Goal: Transaction & Acquisition: Purchase product/service

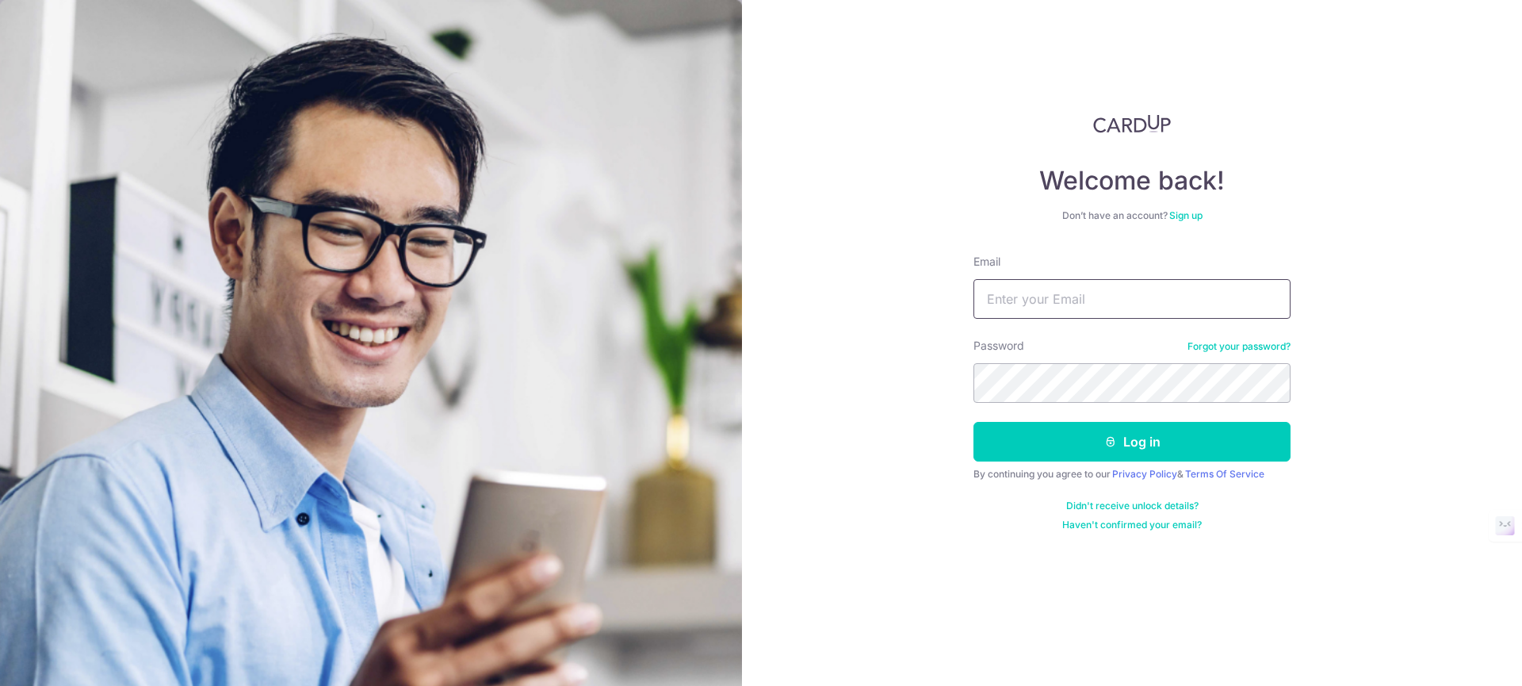
click at [1074, 298] on input "Email" at bounding box center [1132, 299] width 317 height 40
type input "[EMAIL_ADDRESS][DOMAIN_NAME]"
click at [974, 422] on button "Log in" at bounding box center [1132, 442] width 317 height 40
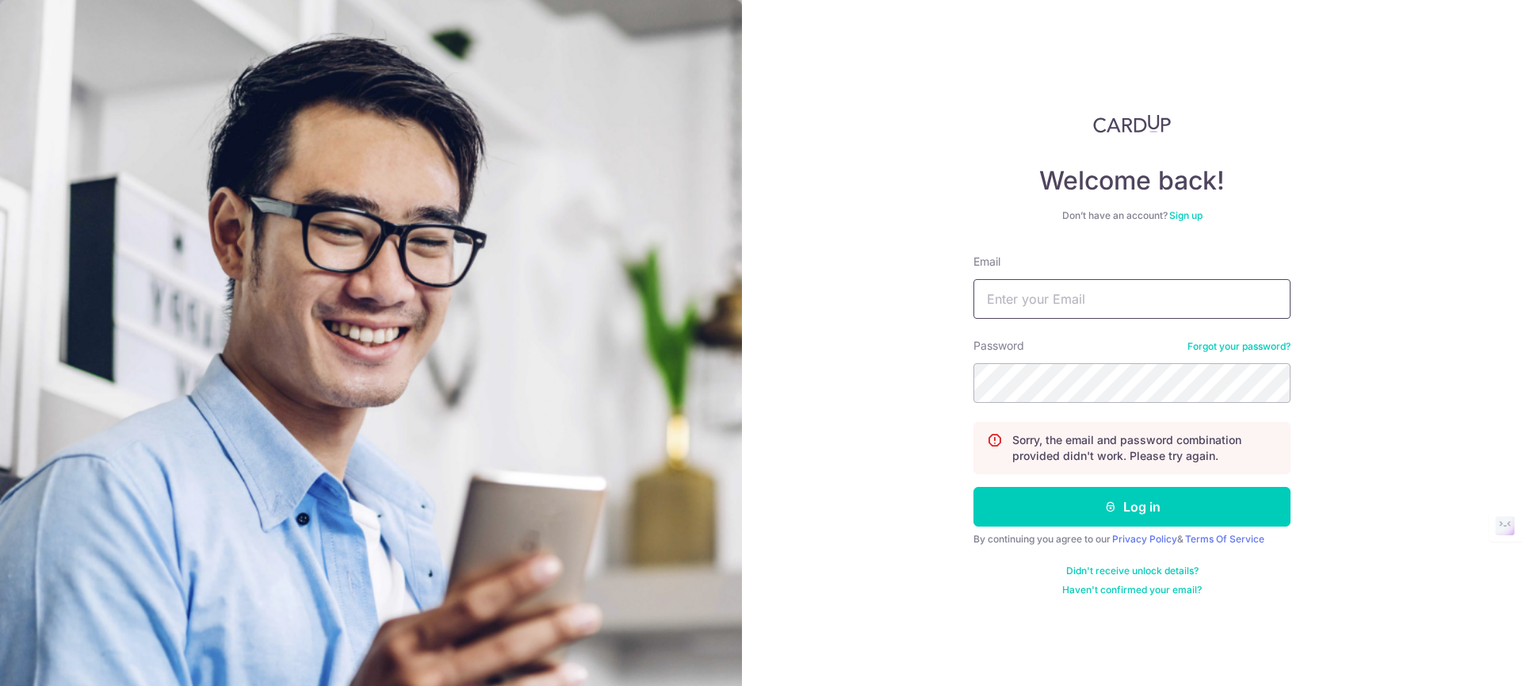
click at [1047, 284] on input "Email" at bounding box center [1132, 299] width 317 height 40
type input "[EMAIL_ADDRESS][DOMAIN_NAME]"
click at [974, 487] on button "Log in" at bounding box center [1132, 507] width 317 height 40
click at [1324, 243] on div "Welcome back! Don’t have an account? Sign up Email Password Forgot your passwor…" at bounding box center [1132, 343] width 780 height 686
click at [1051, 296] on input "Email" at bounding box center [1132, 299] width 317 height 40
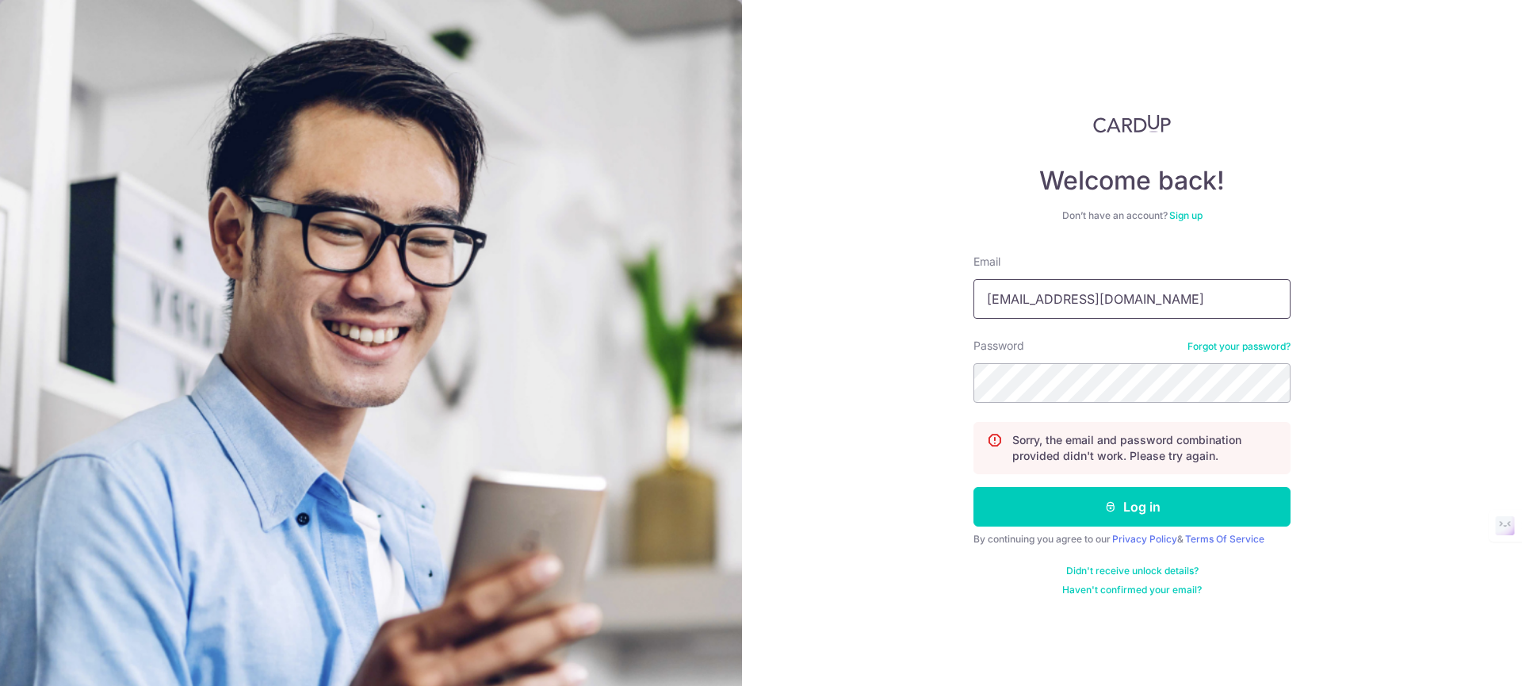
type input "[EMAIL_ADDRESS][DOMAIN_NAME]"
click at [974, 487] on button "Log in" at bounding box center [1132, 507] width 317 height 40
click at [1050, 308] on input "Email" at bounding box center [1132, 299] width 317 height 40
type input "[EMAIL_ADDRESS][DOMAIN_NAME]"
click at [974, 487] on button "Log in" at bounding box center [1132, 507] width 317 height 40
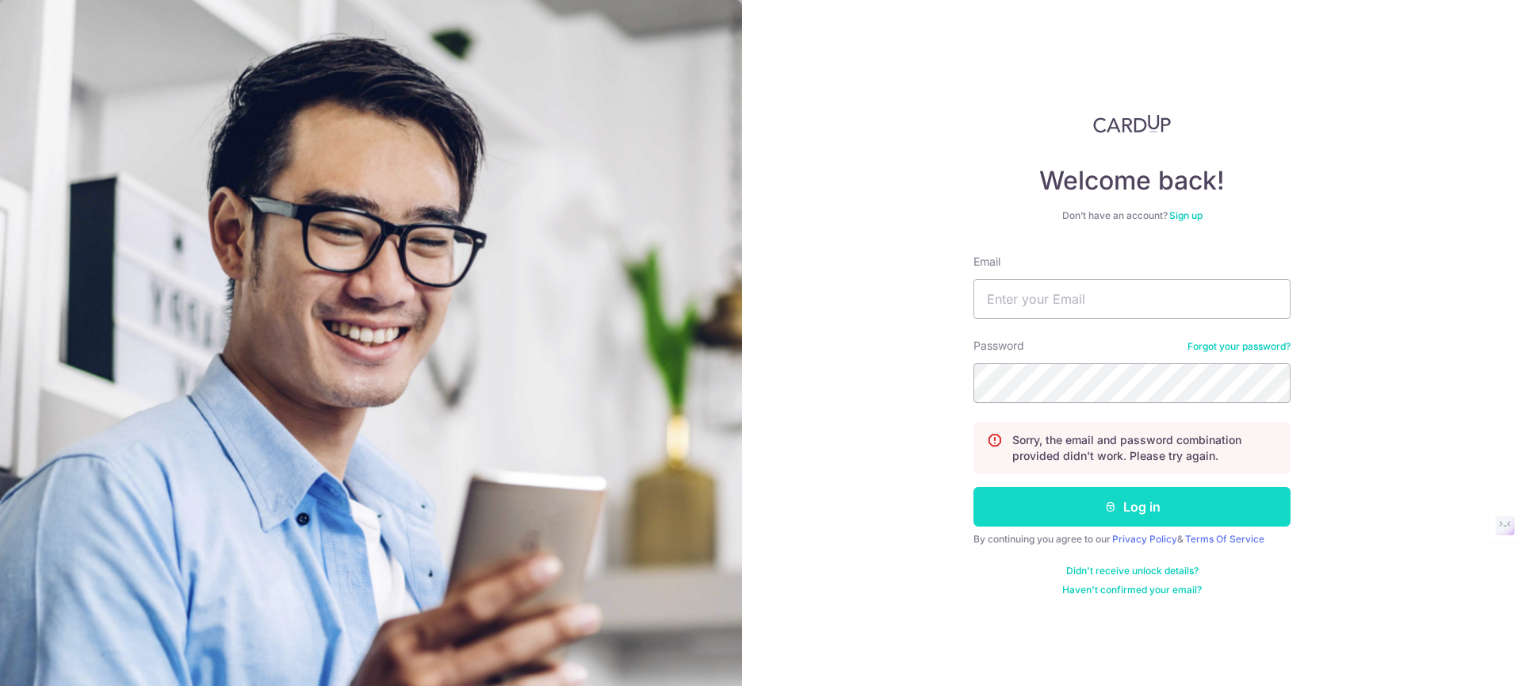
click at [1063, 505] on button "Log in" at bounding box center [1132, 507] width 317 height 40
click at [1044, 306] on input "Email" at bounding box center [1132, 299] width 317 height 40
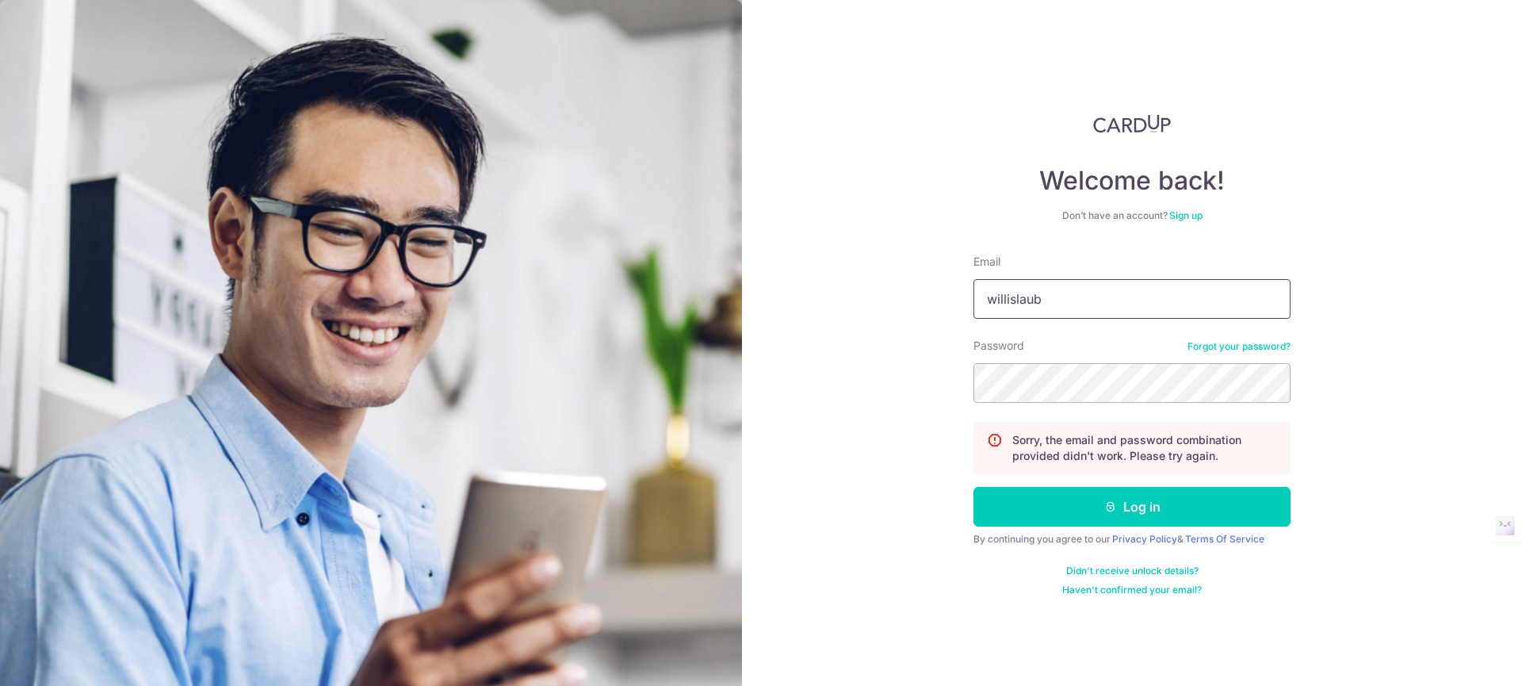
type input "[EMAIL_ADDRESS][DOMAIN_NAME]"
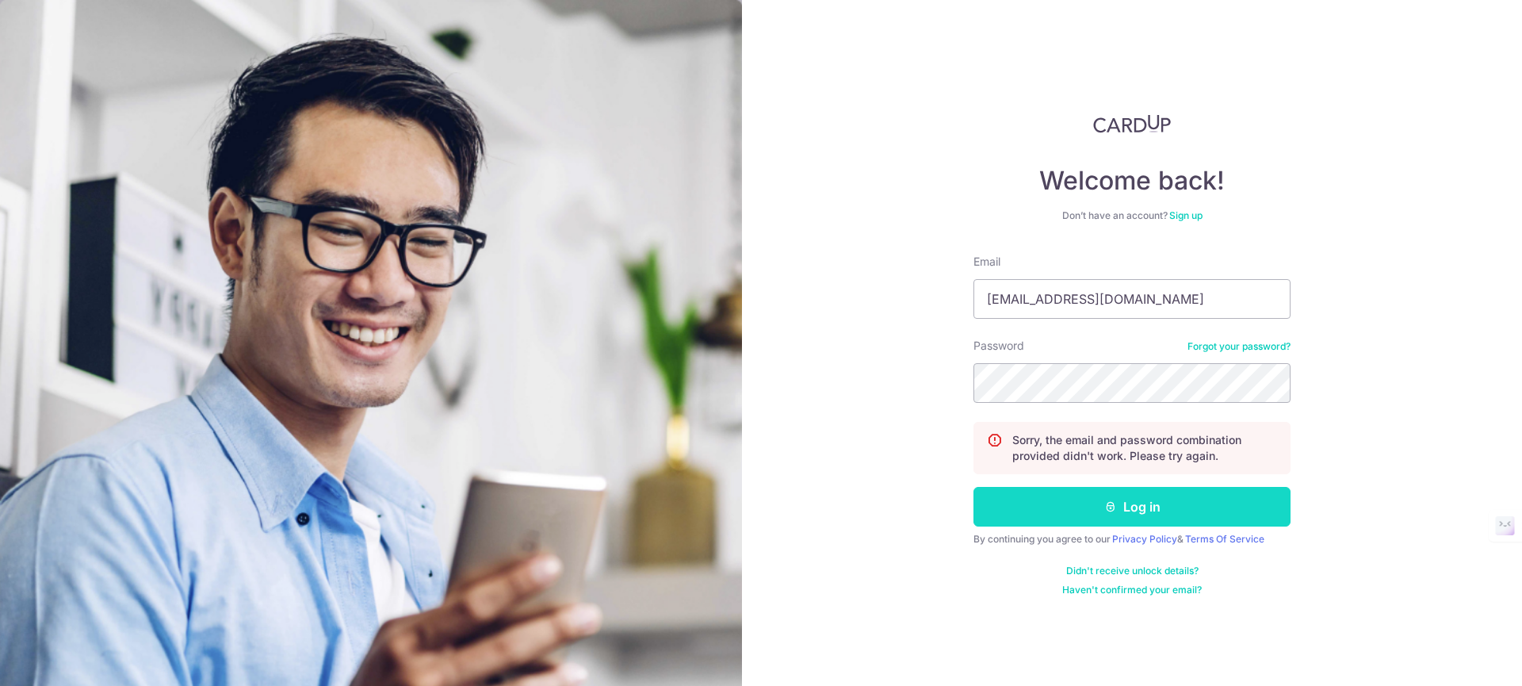
click at [1107, 504] on icon "submit" at bounding box center [1111, 506] width 13 height 13
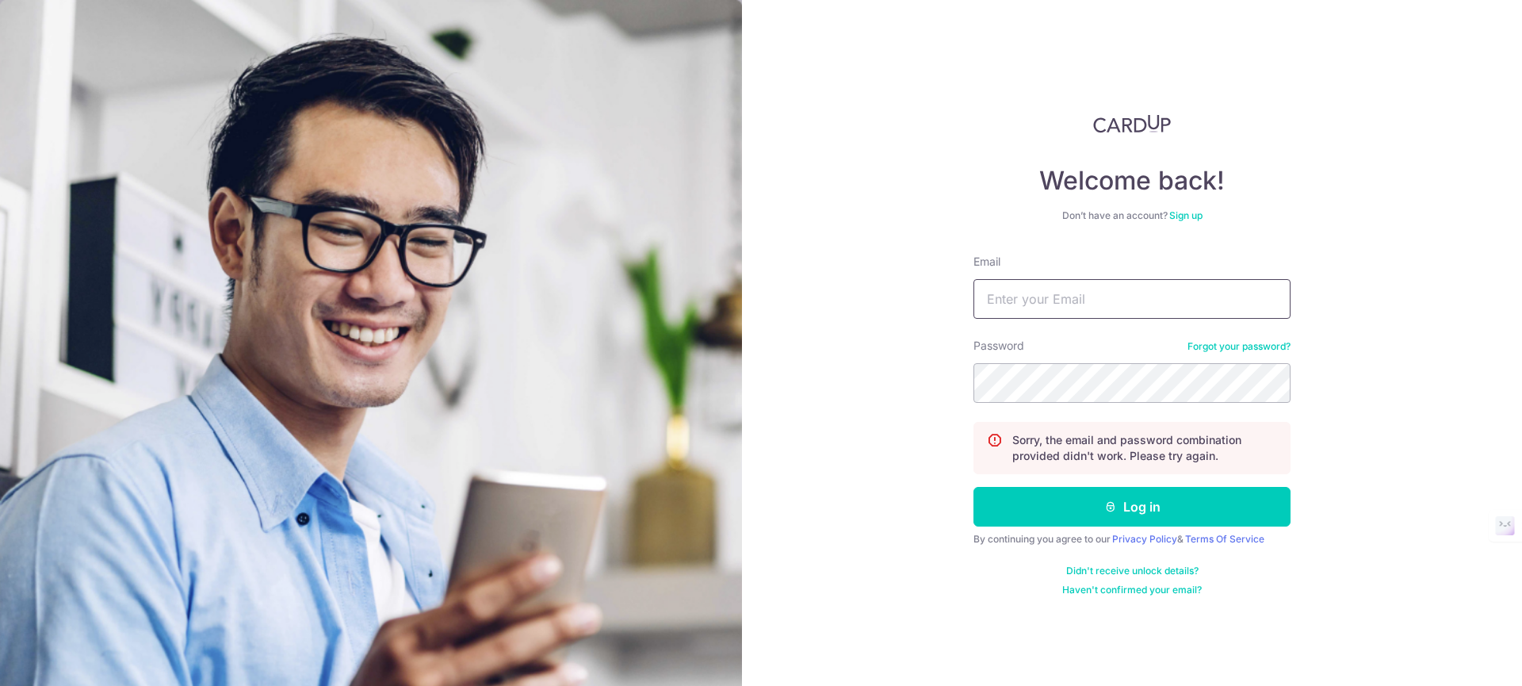
click at [1051, 306] on input "Email" at bounding box center [1132, 299] width 317 height 40
type input "willislaubx@gmail.com"
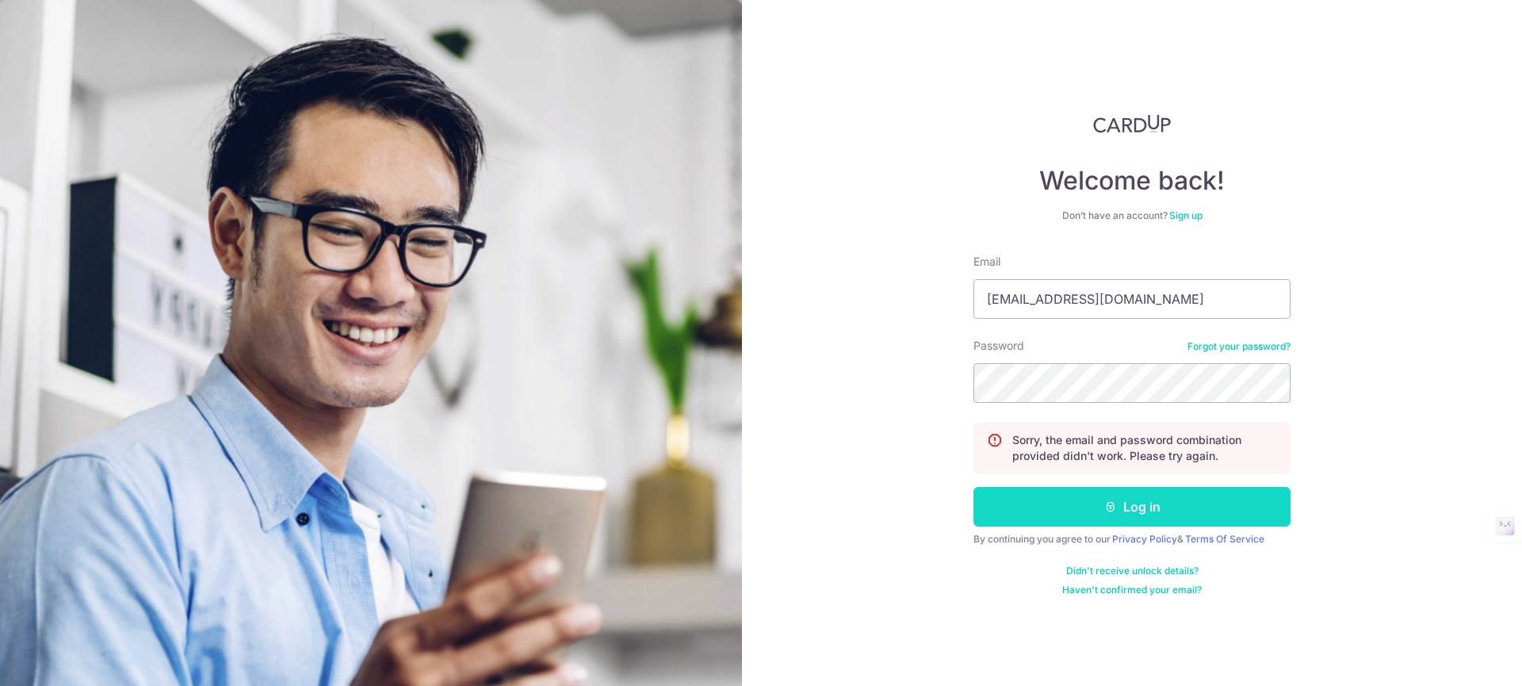
click at [1079, 515] on button "Log in" at bounding box center [1132, 507] width 317 height 40
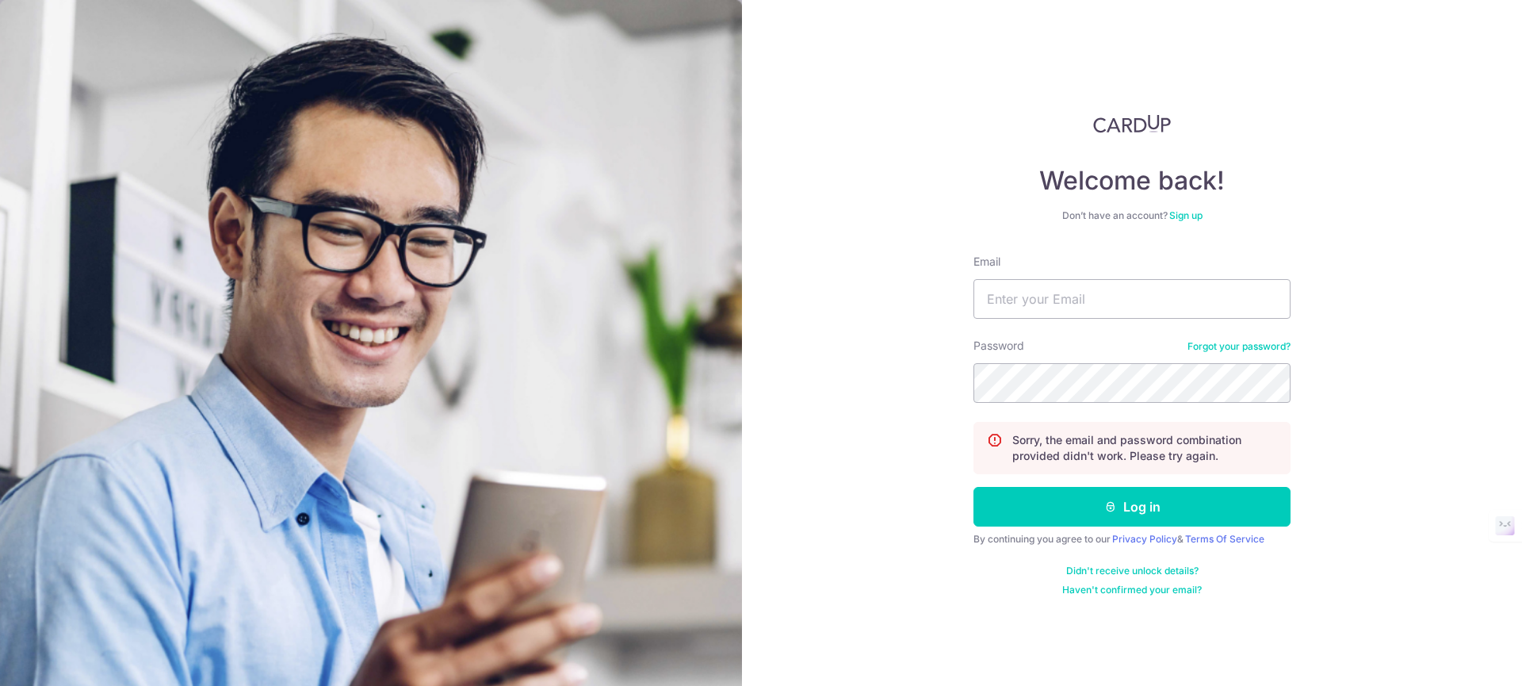
click at [1246, 350] on link "Forgot your password?" at bounding box center [1239, 346] width 103 height 13
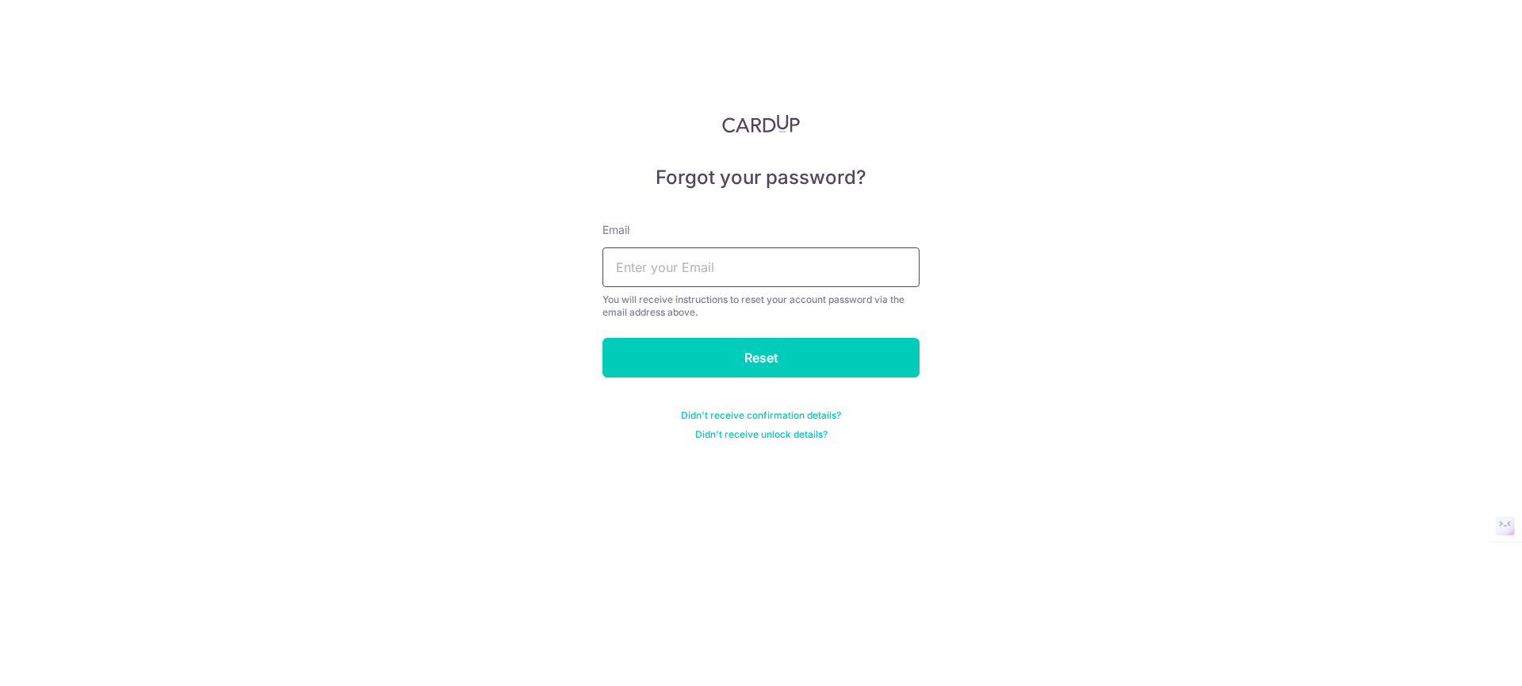
click at [725, 266] on input "text" at bounding box center [761, 267] width 317 height 40
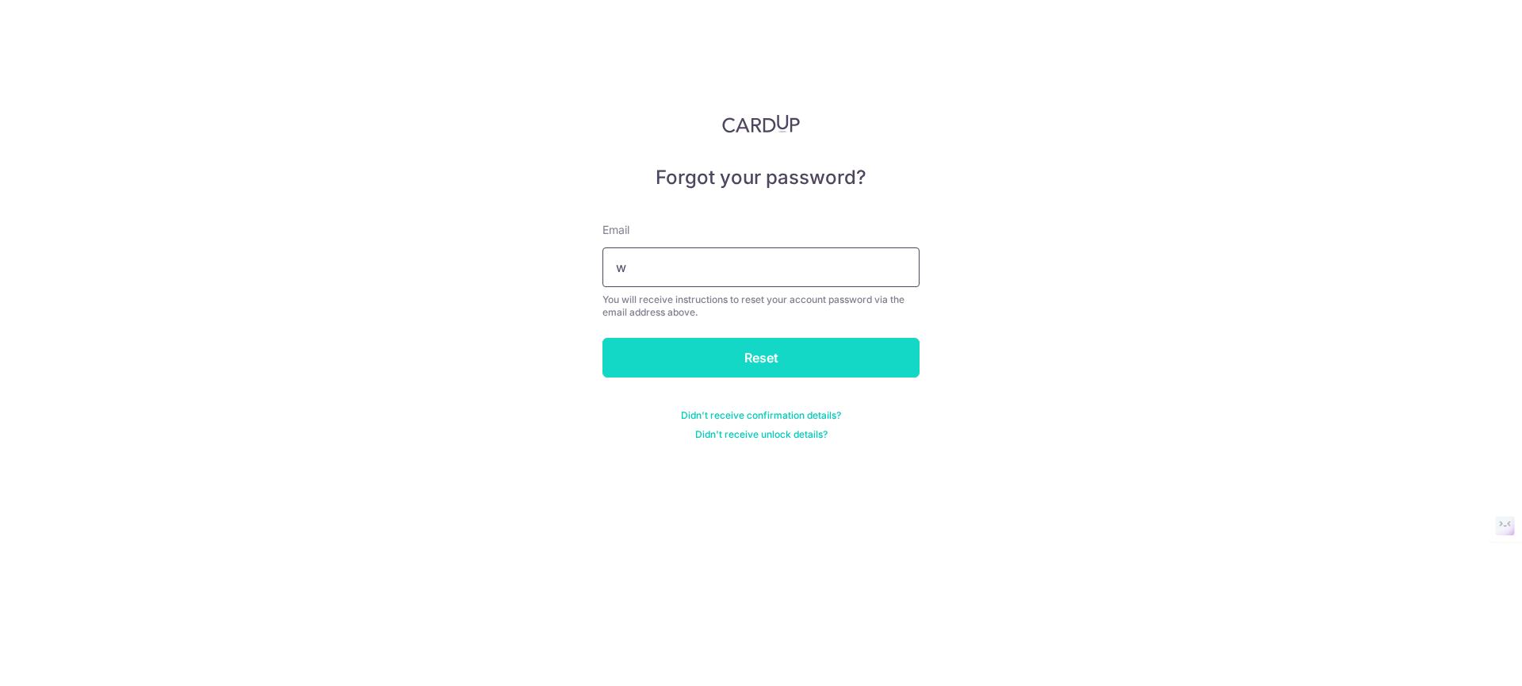
type input "w"
click at [745, 373] on input "Reset" at bounding box center [761, 358] width 317 height 40
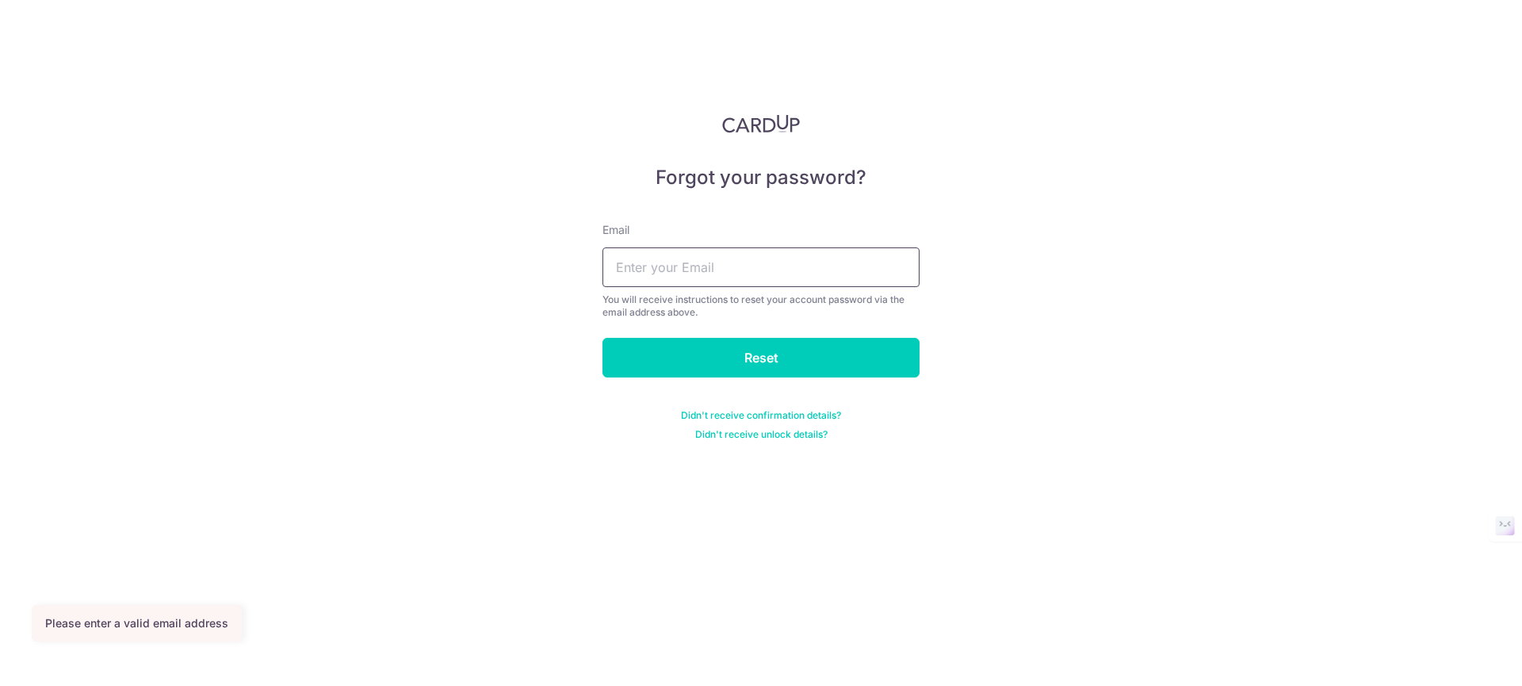
click at [746, 285] on input "text" at bounding box center [761, 267] width 317 height 40
type input "[EMAIL_ADDRESS][DOMAIN_NAME]"
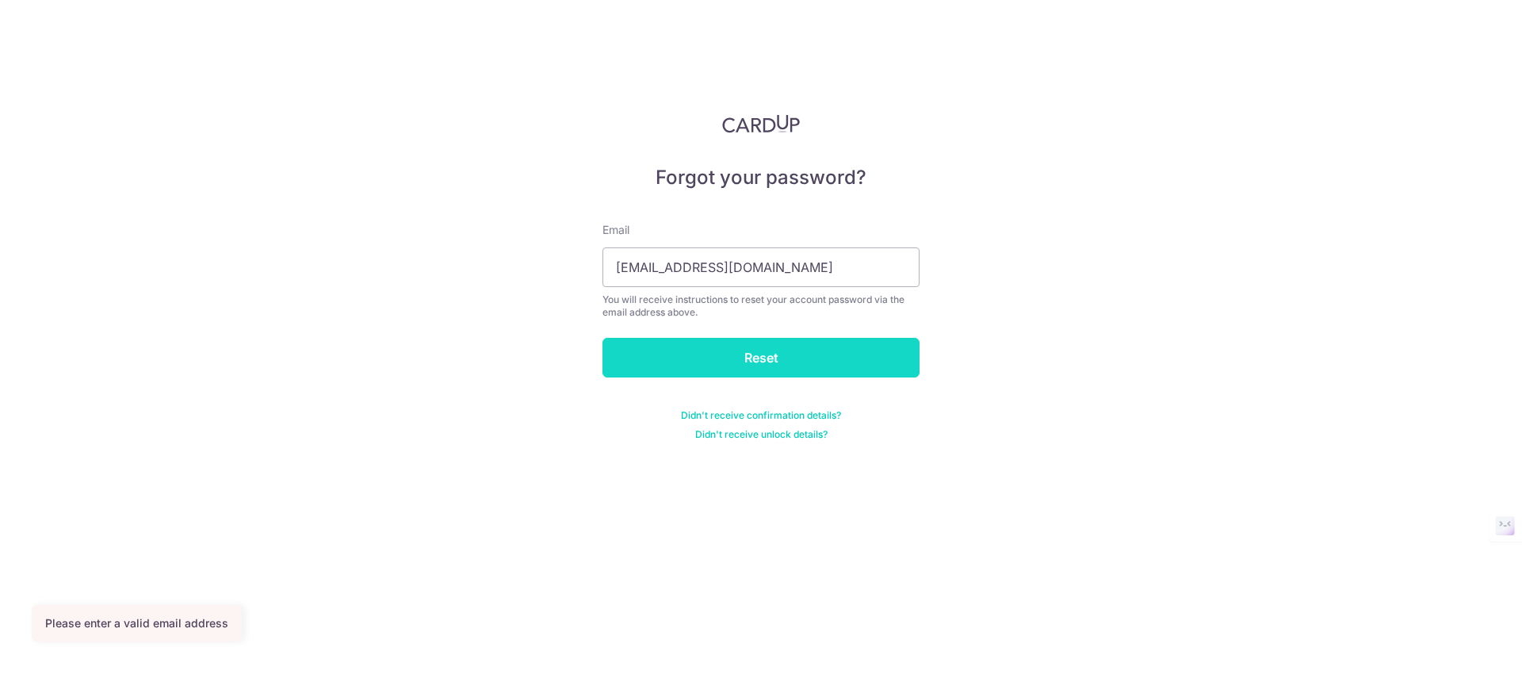
click at [726, 364] on input "Reset" at bounding box center [761, 358] width 317 height 40
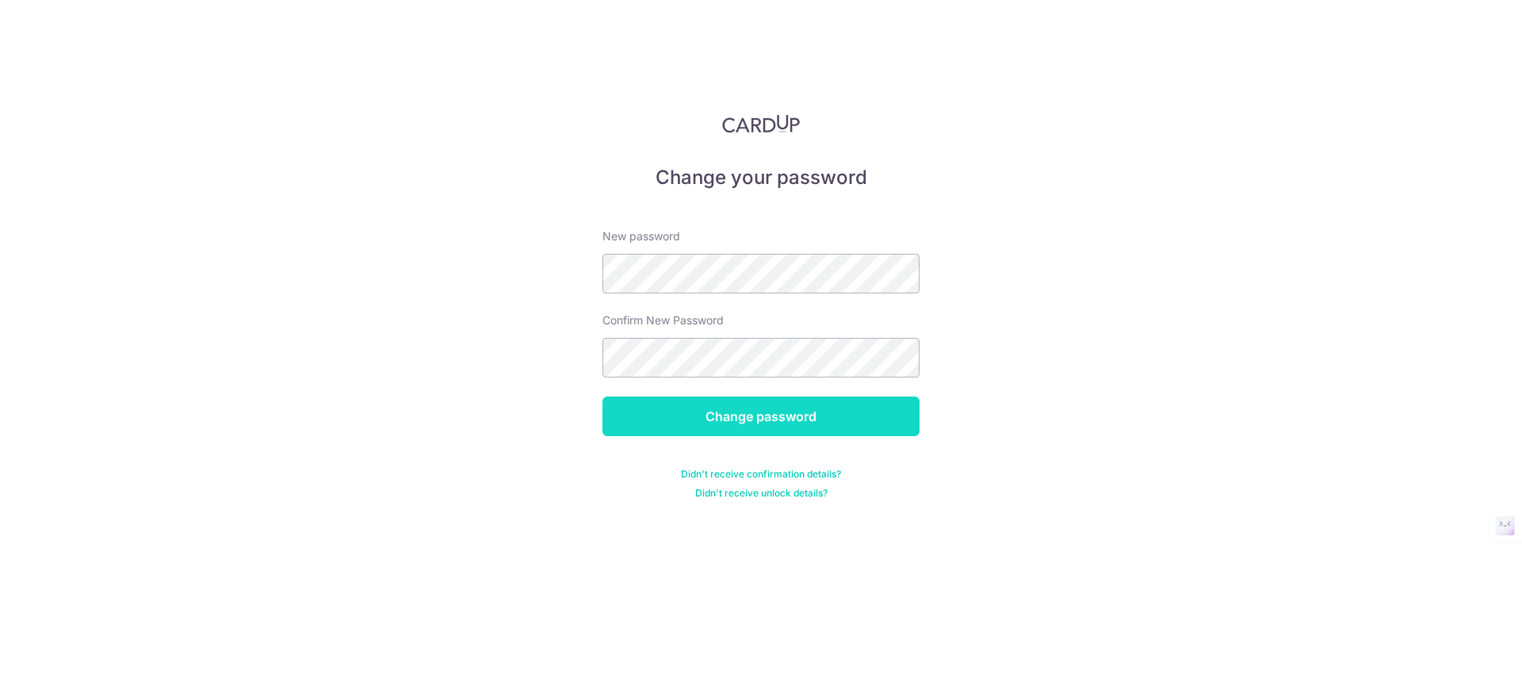
click at [708, 415] on input "Change password" at bounding box center [761, 416] width 317 height 40
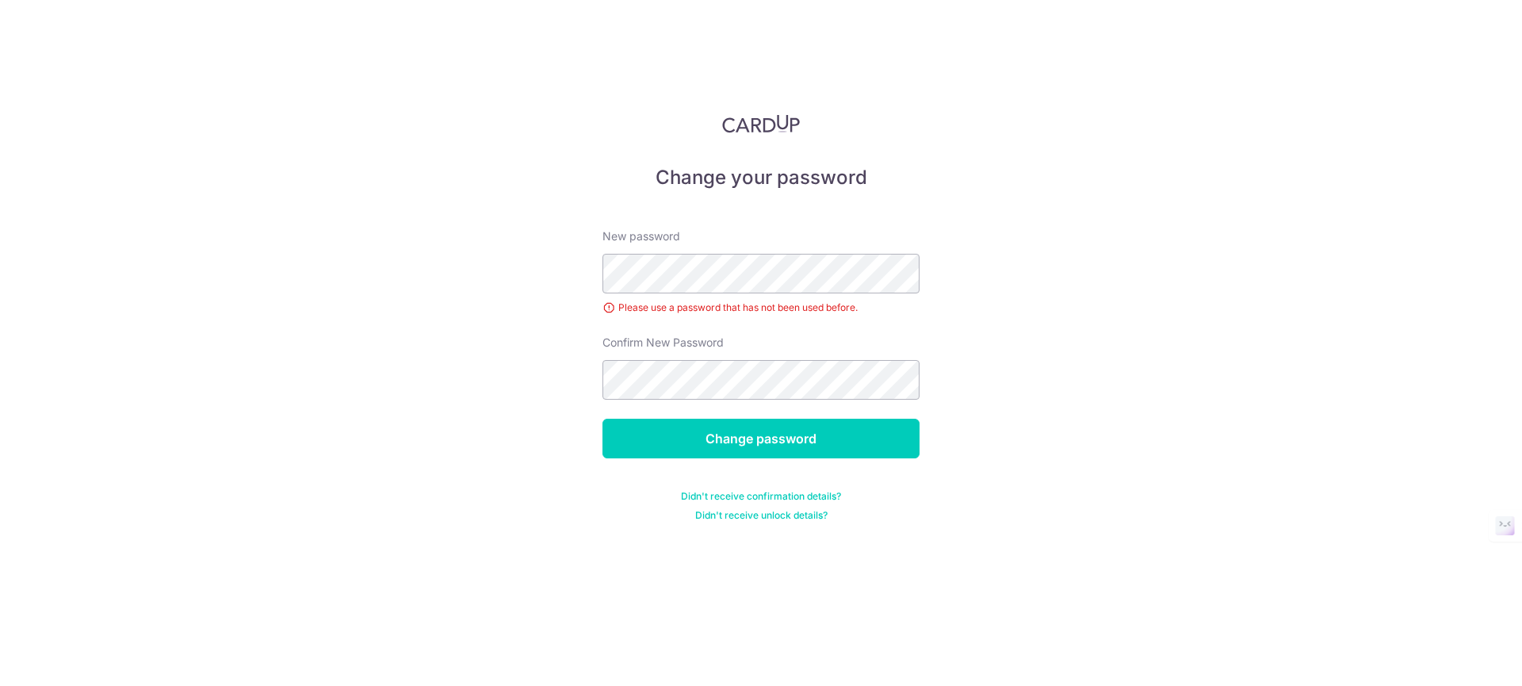
click at [874, 411] on form "New password Please use a password that has not been used before. Confirm New P…" at bounding box center [761, 365] width 317 height 312
click at [847, 446] on input "Change password" at bounding box center [761, 439] width 317 height 40
click at [696, 431] on input "Change password" at bounding box center [761, 439] width 317 height 40
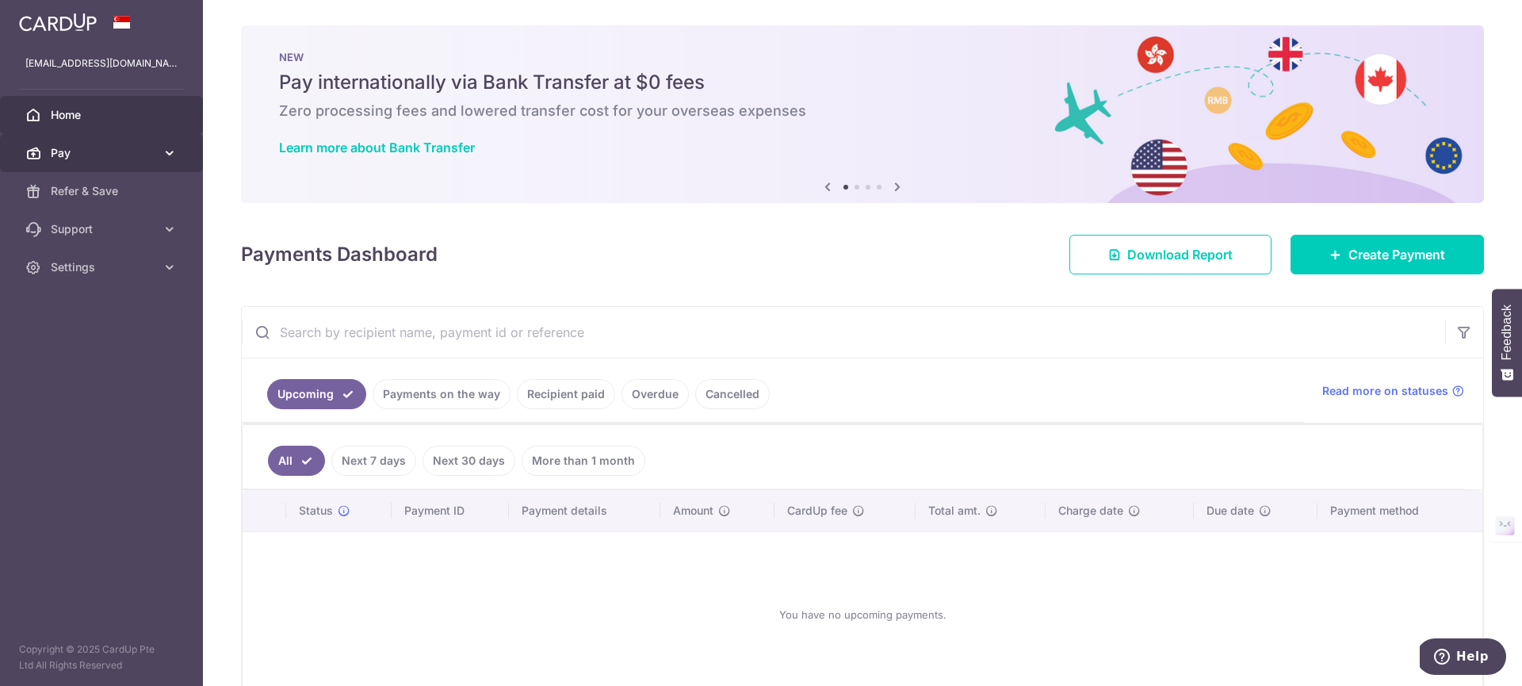
click at [168, 162] on link "Pay" at bounding box center [101, 153] width 203 height 38
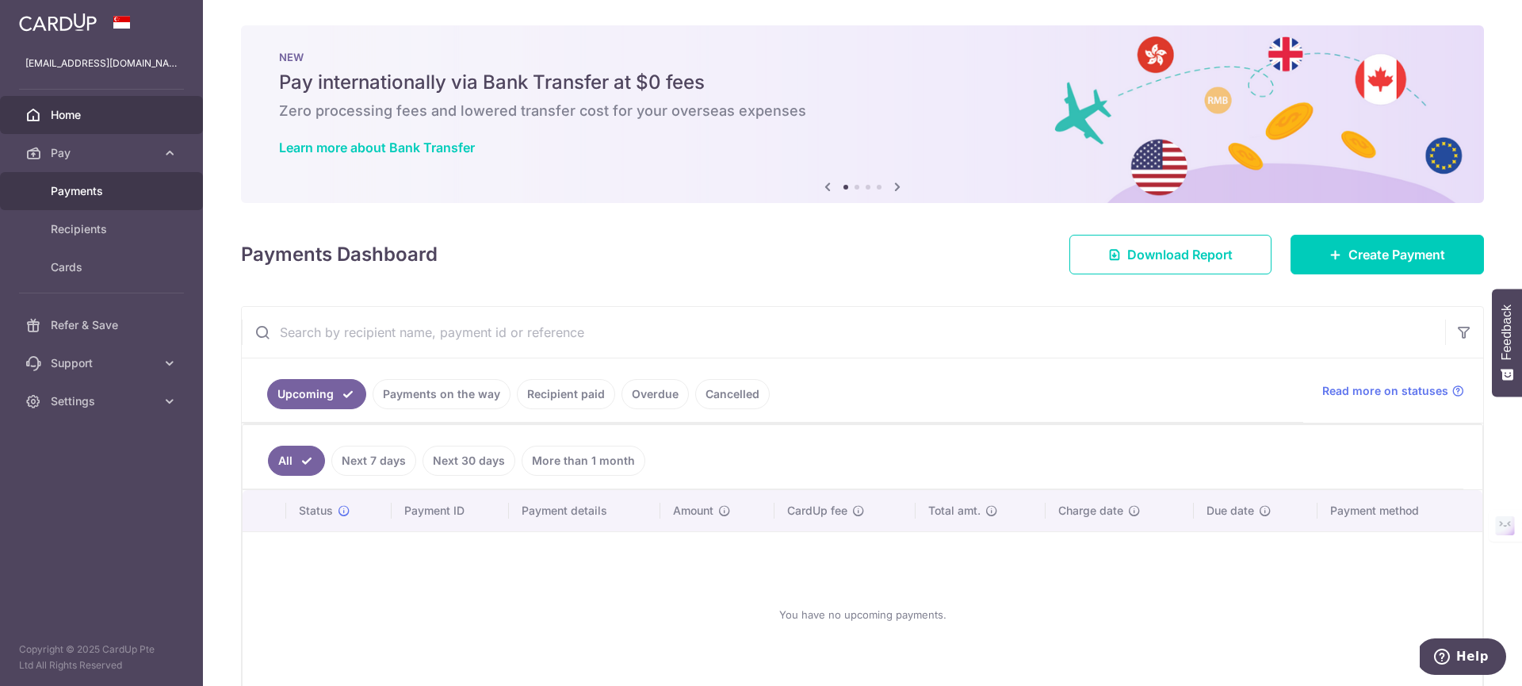
click at [106, 197] on span "Payments" at bounding box center [103, 191] width 105 height 16
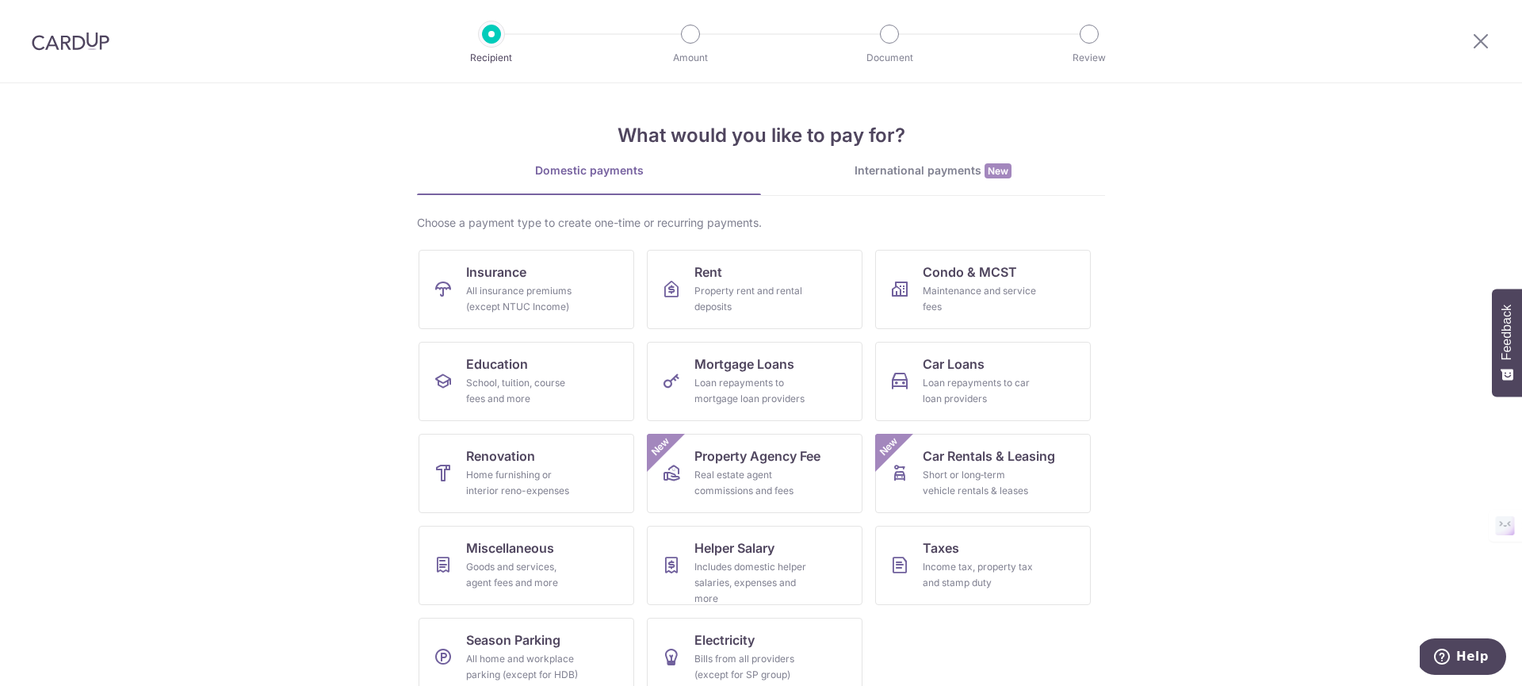
scroll to position [24, 0]
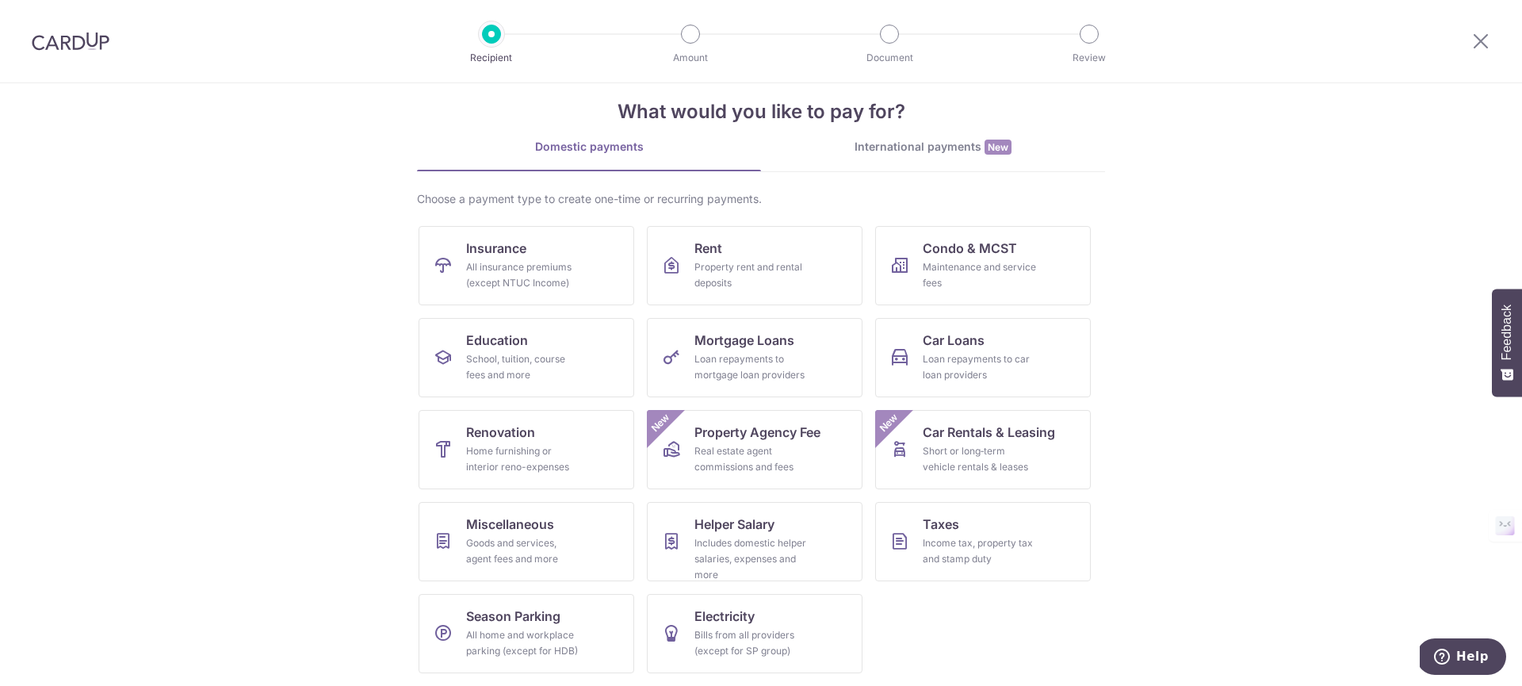
click at [1491, 38] on div at bounding box center [1481, 41] width 82 height 82
click at [1476, 44] on icon at bounding box center [1481, 41] width 19 height 20
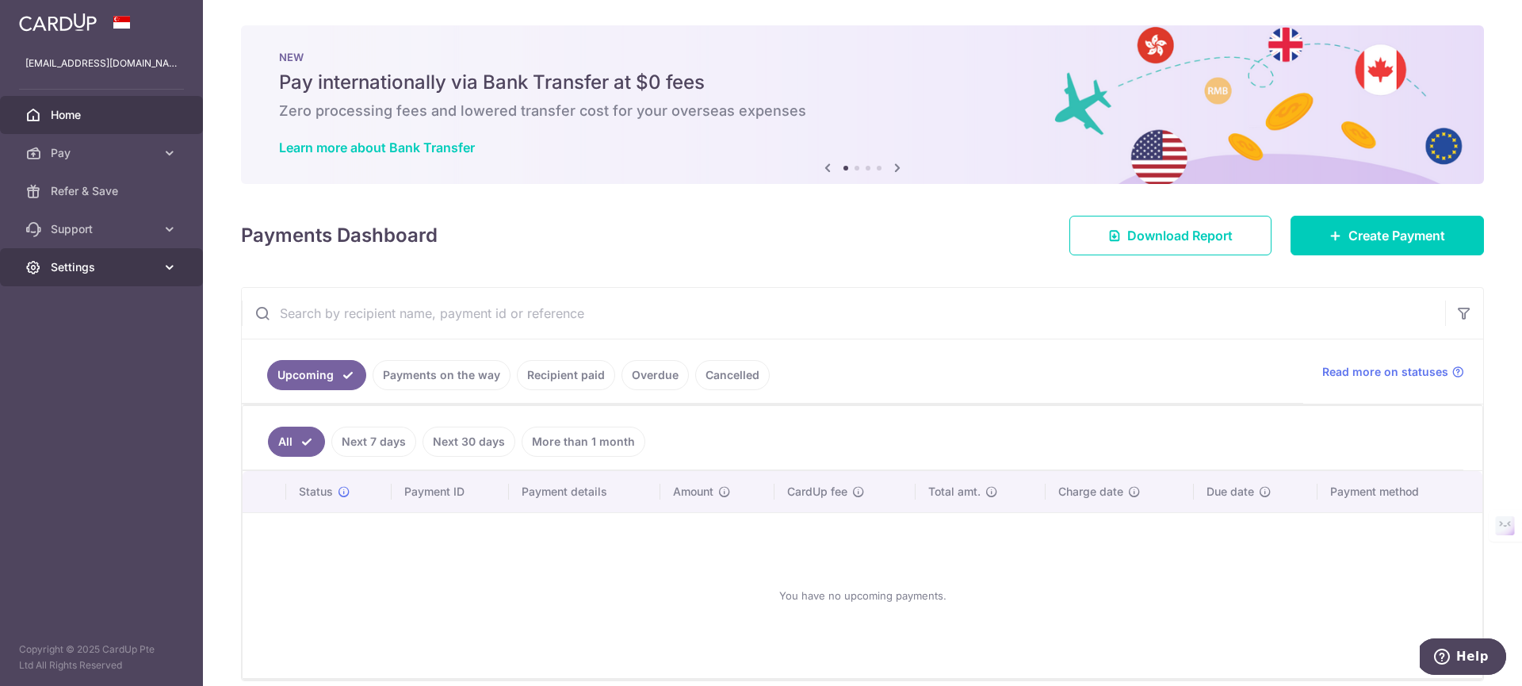
click at [96, 264] on span "Settings" at bounding box center [103, 267] width 105 height 16
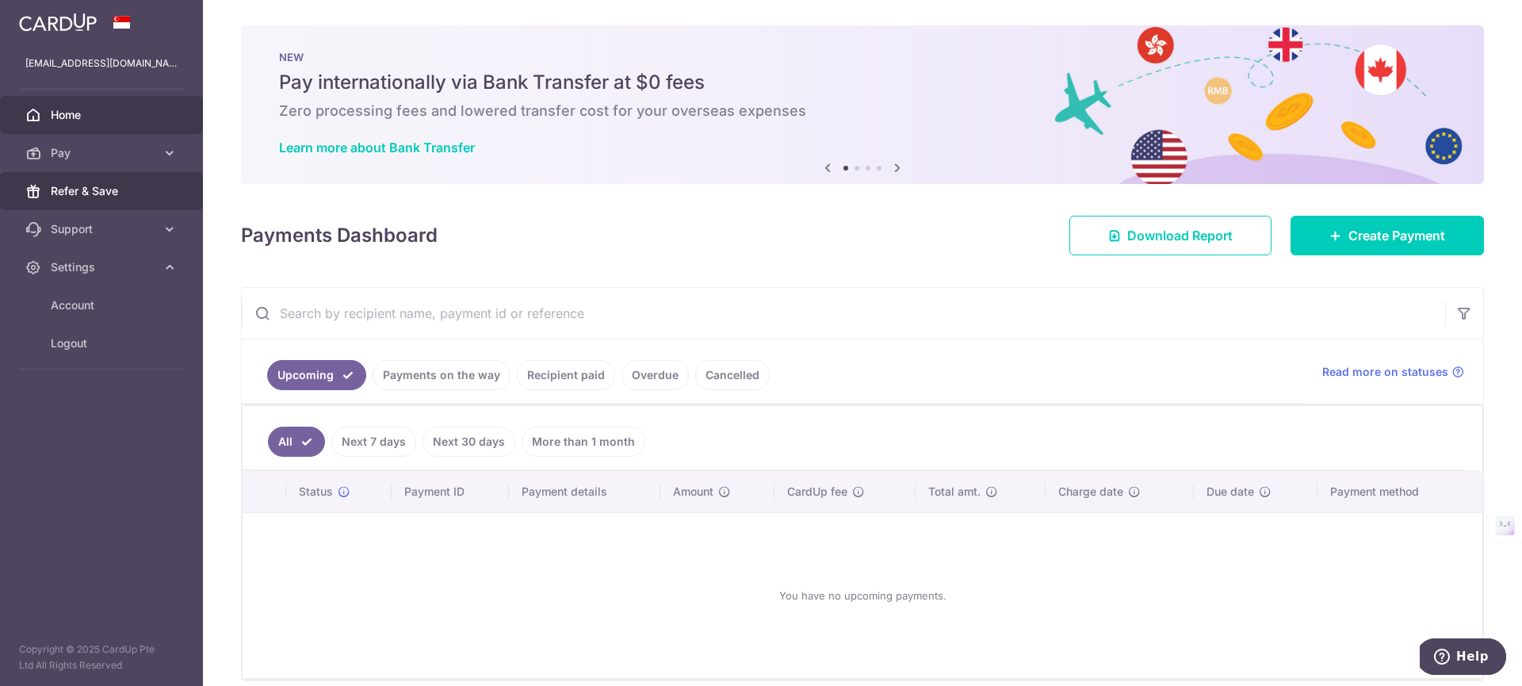
click at [113, 189] on span "Refer & Save" at bounding box center [103, 191] width 105 height 16
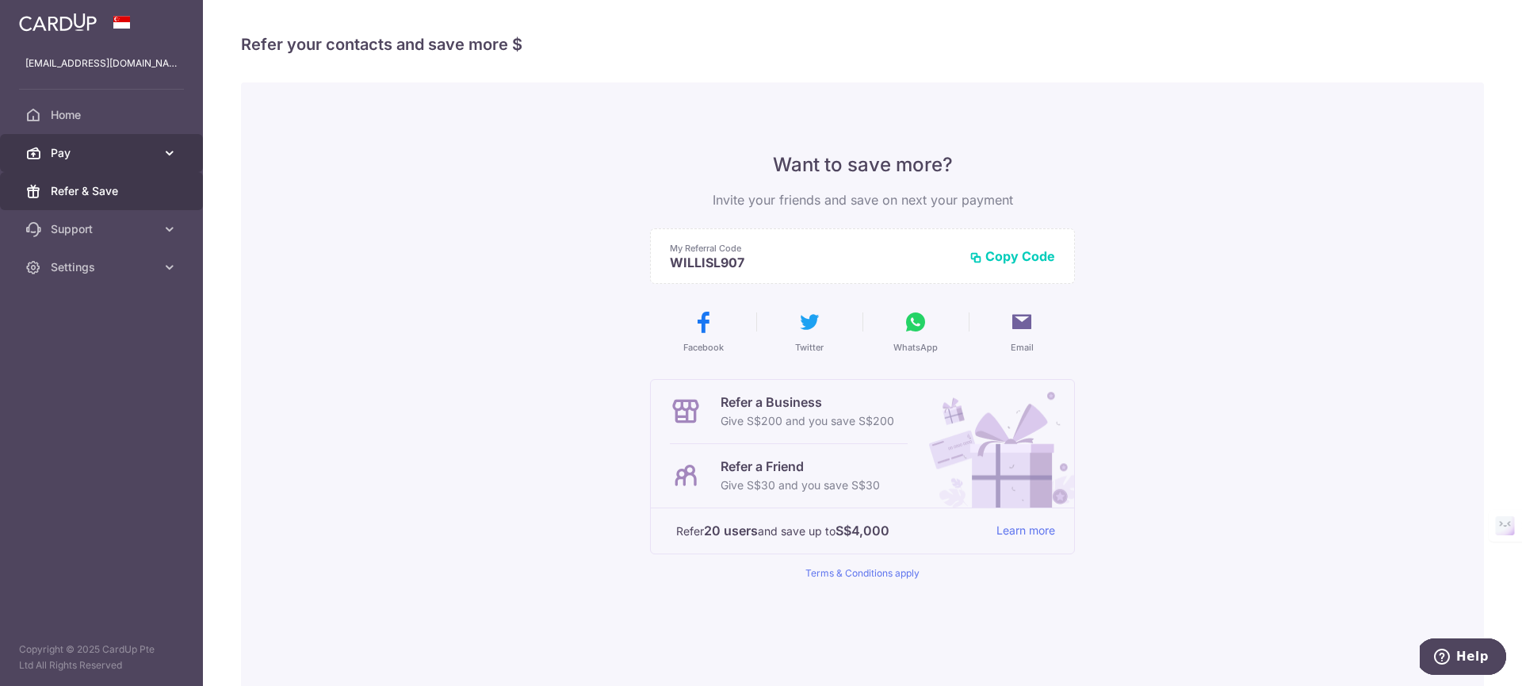
click at [162, 150] on icon at bounding box center [170, 153] width 16 height 16
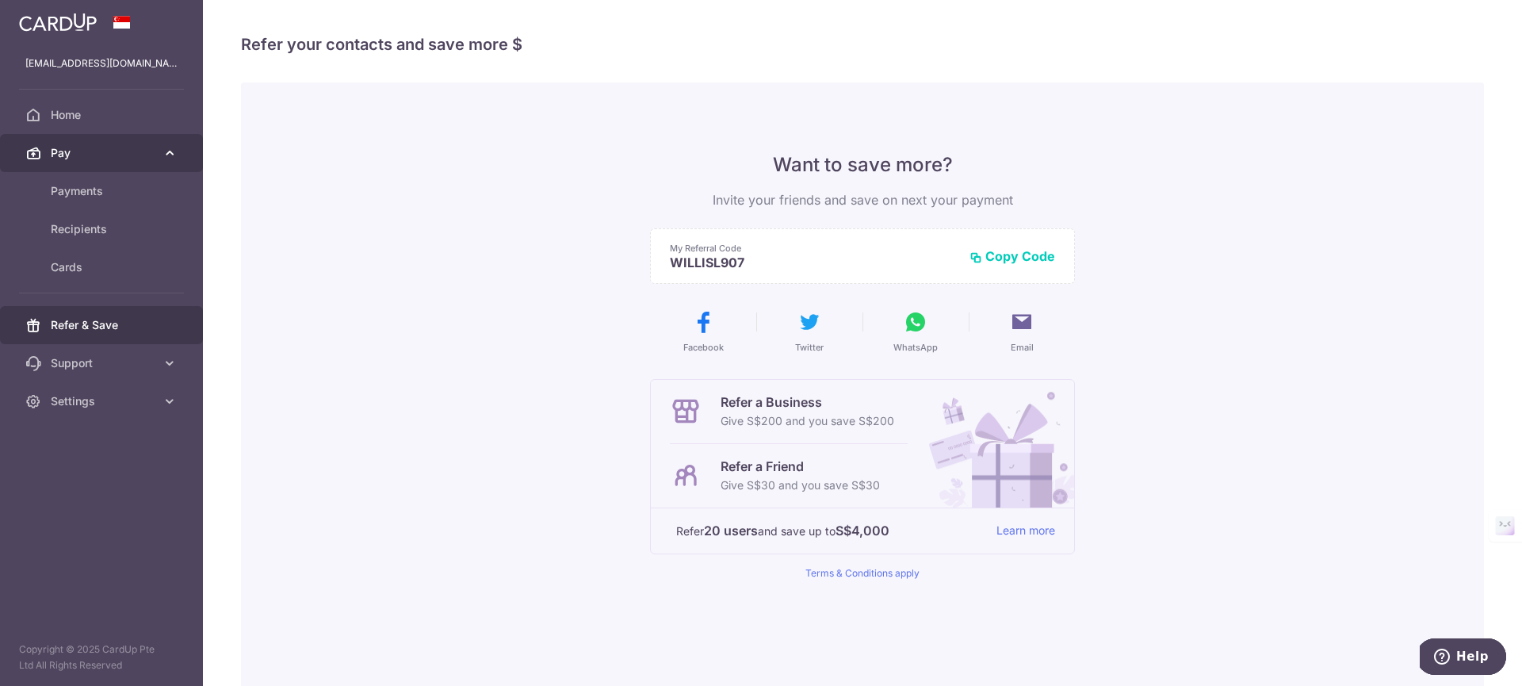
click at [162, 150] on icon at bounding box center [170, 153] width 16 height 16
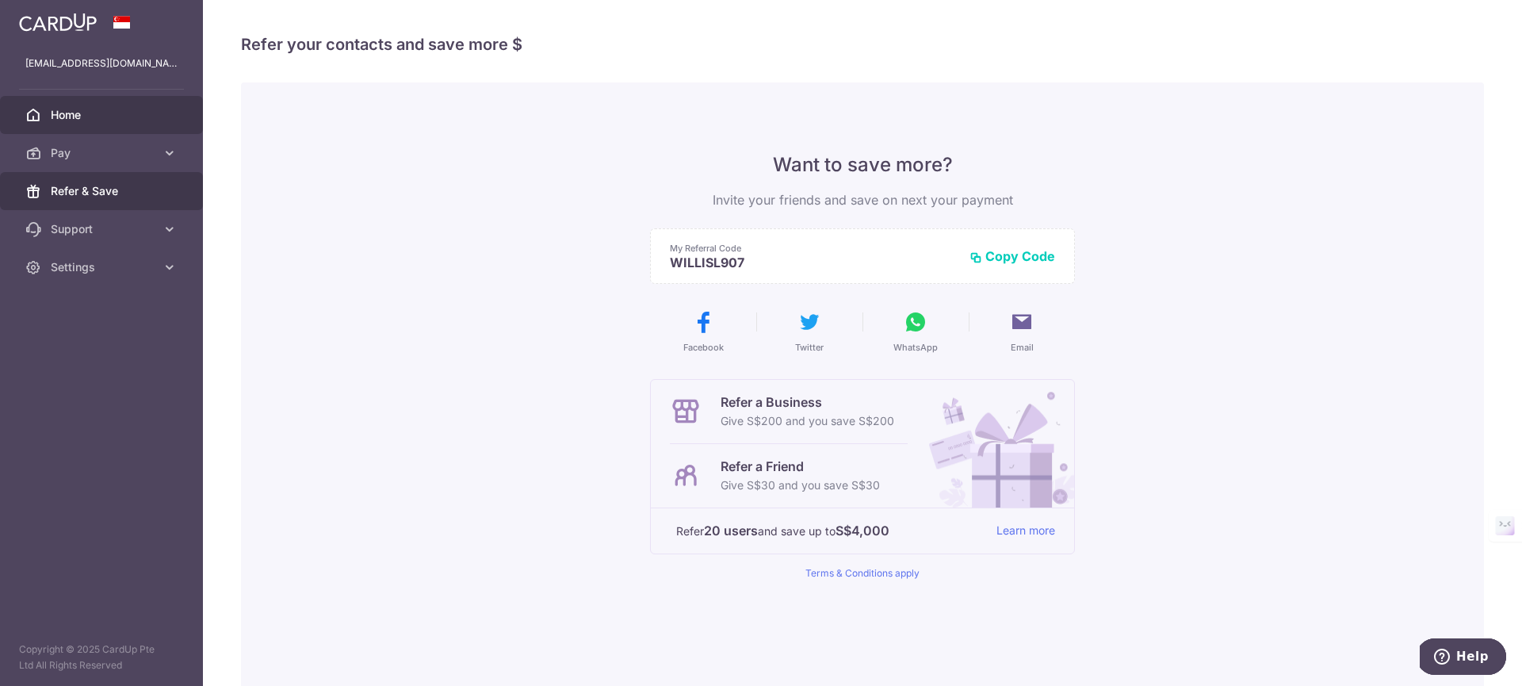
click at [140, 126] on link "Home" at bounding box center [101, 115] width 203 height 38
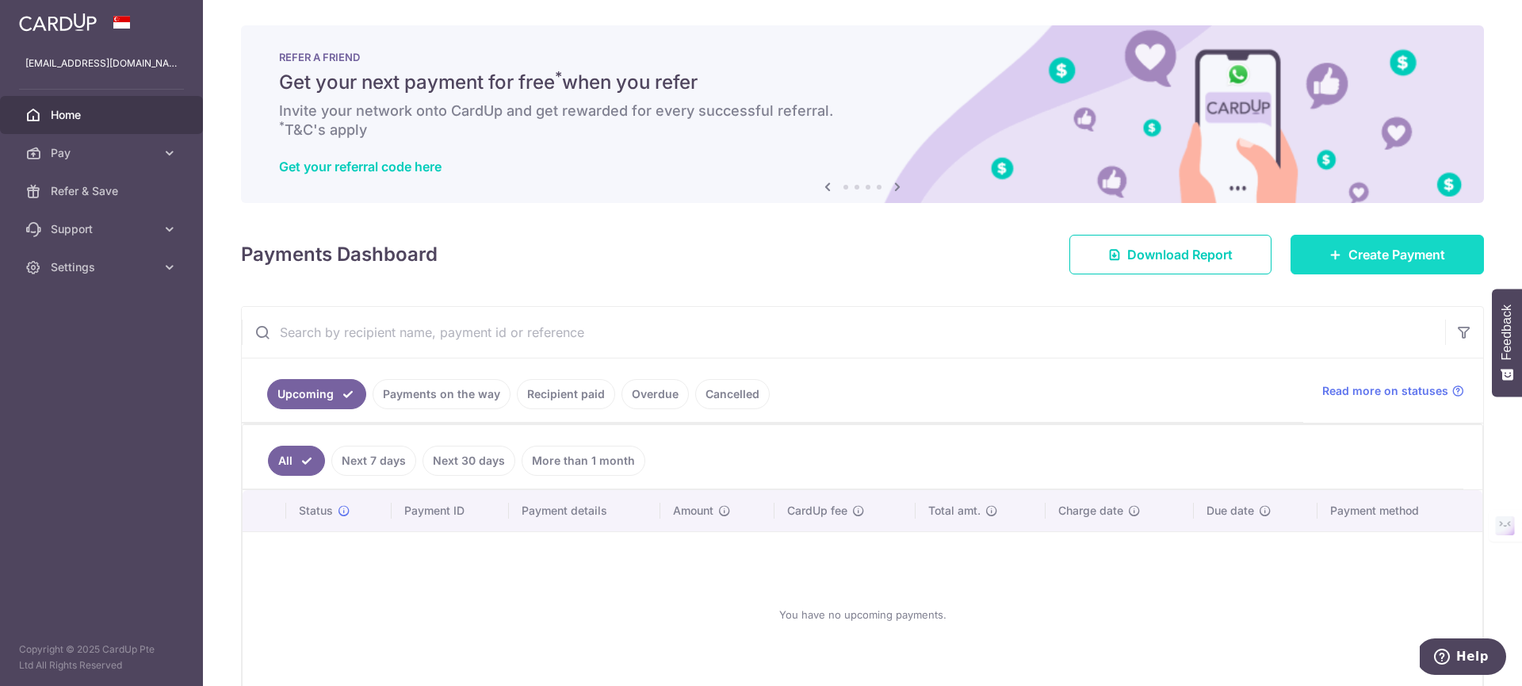
click at [1349, 255] on span "Create Payment" at bounding box center [1397, 254] width 97 height 19
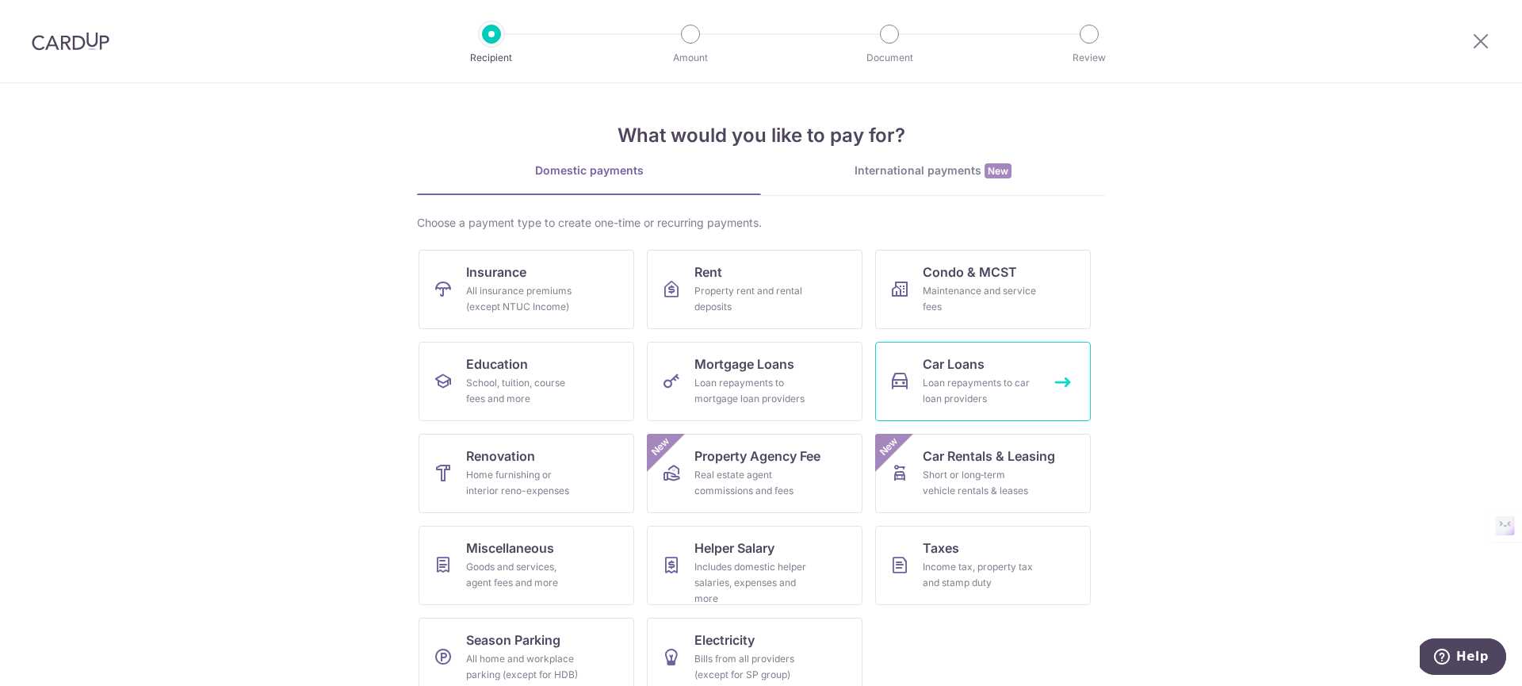
click at [981, 388] on div "Loan repayments to car loan providers" at bounding box center [980, 391] width 114 height 32
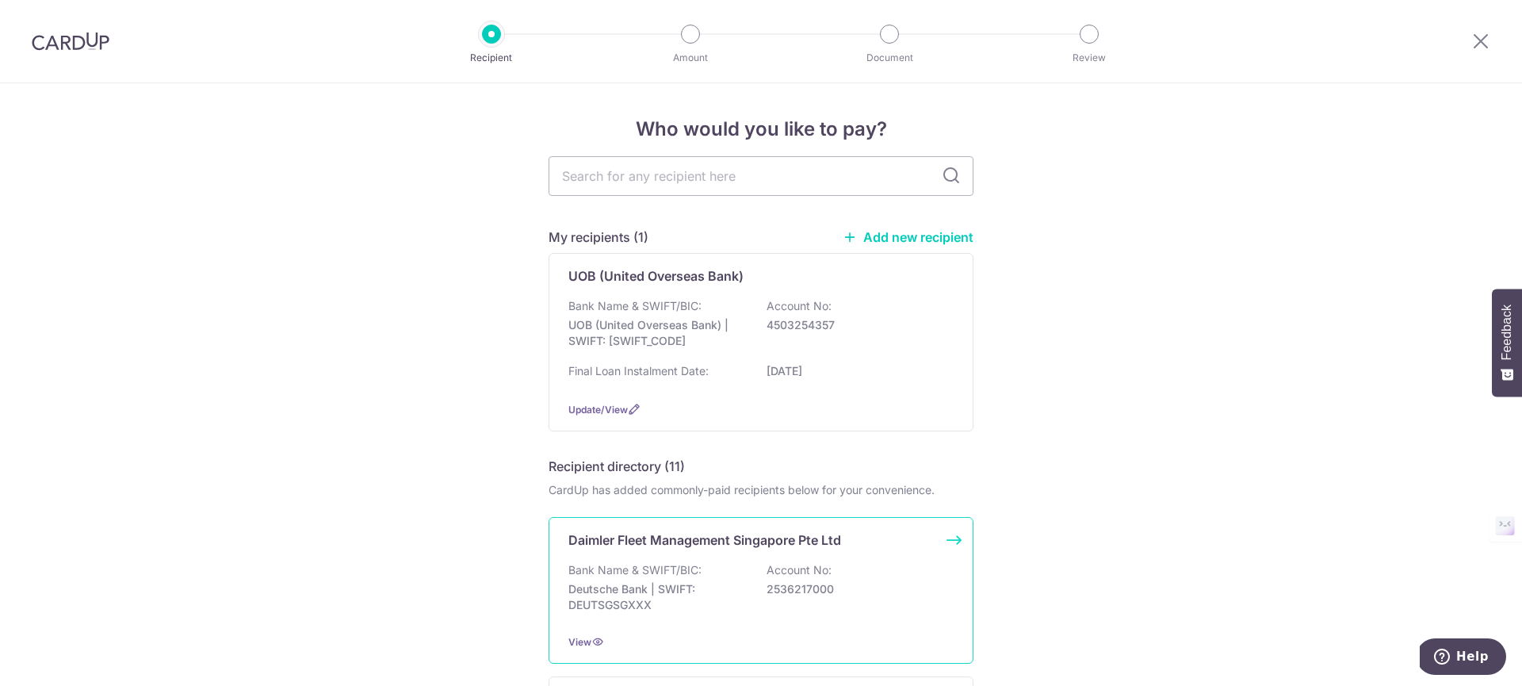
scroll to position [5, 0]
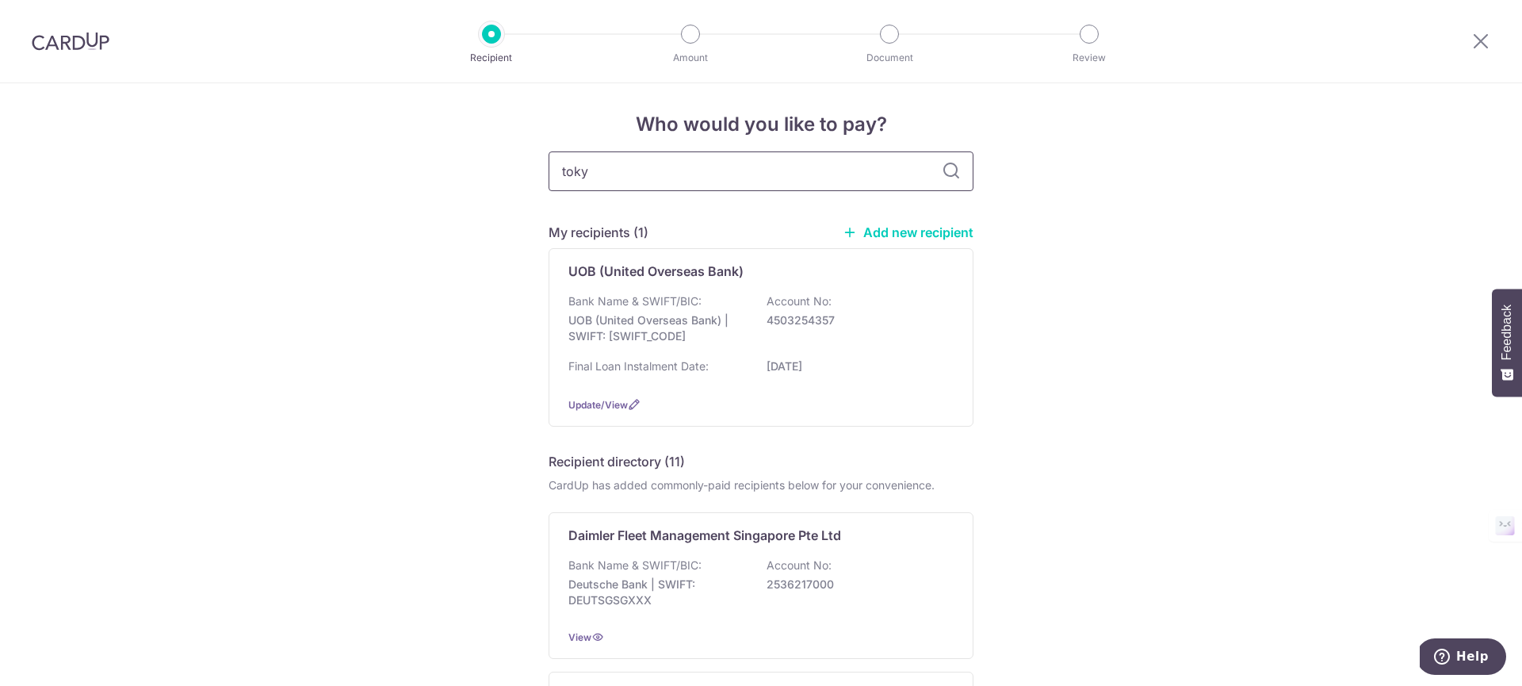
type input "tokyo"
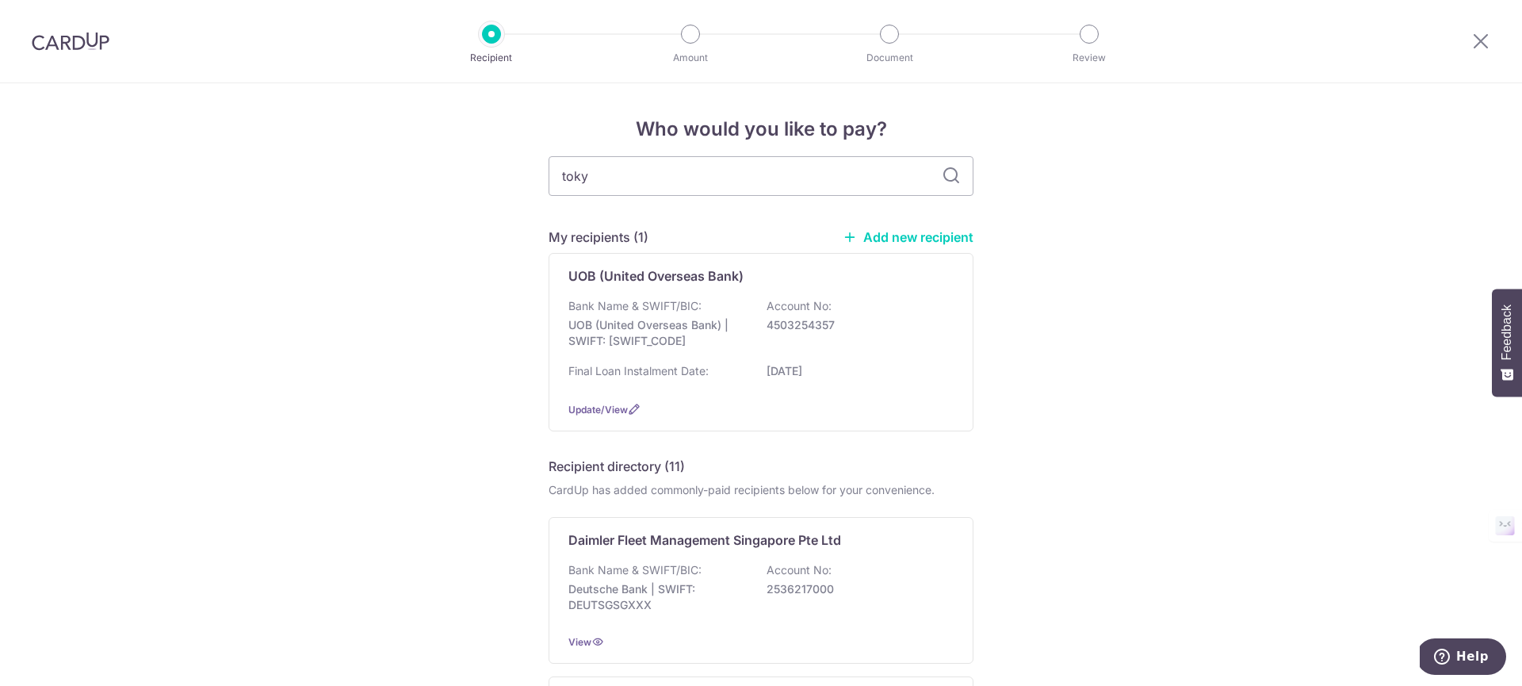
type input "tokyo"
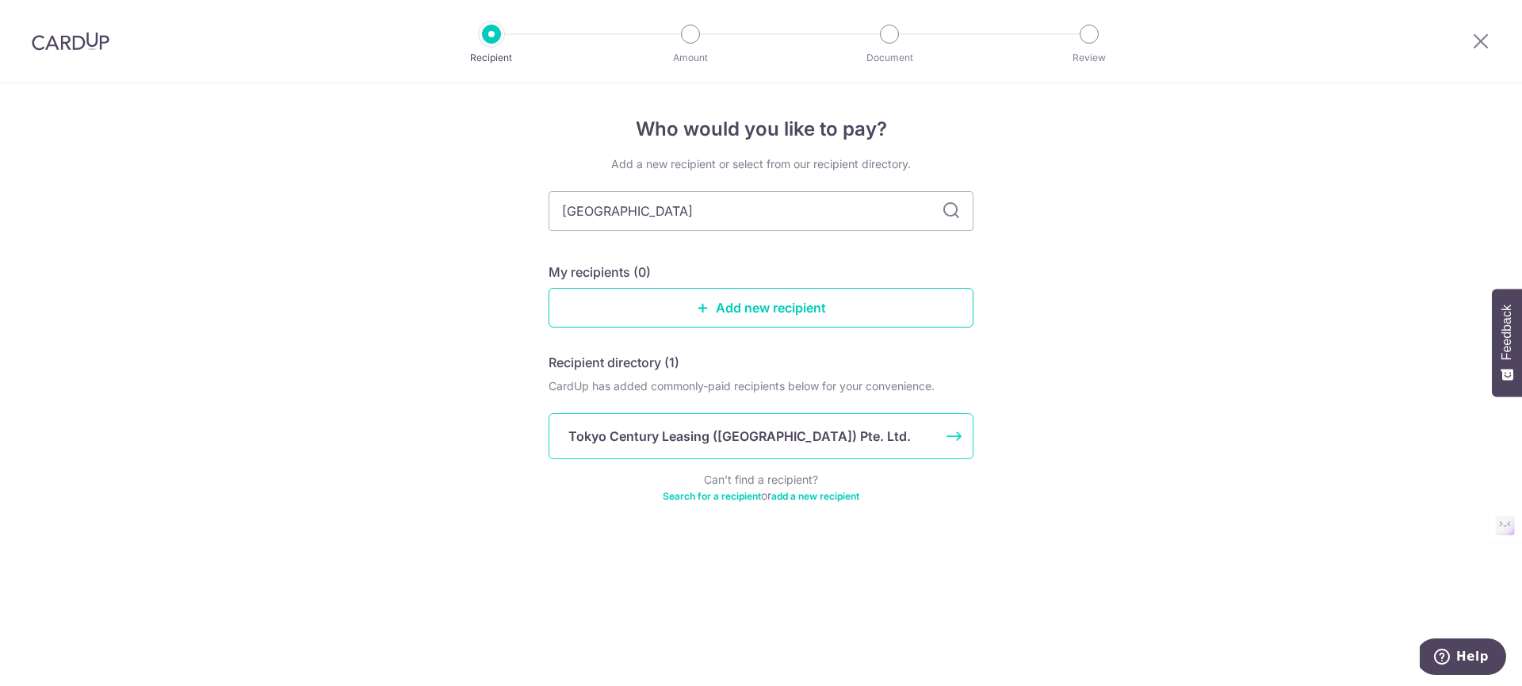
click at [768, 427] on p "Tokyo Century Leasing ([GEOGRAPHIC_DATA]) Pte. Ltd." at bounding box center [740, 436] width 343 height 19
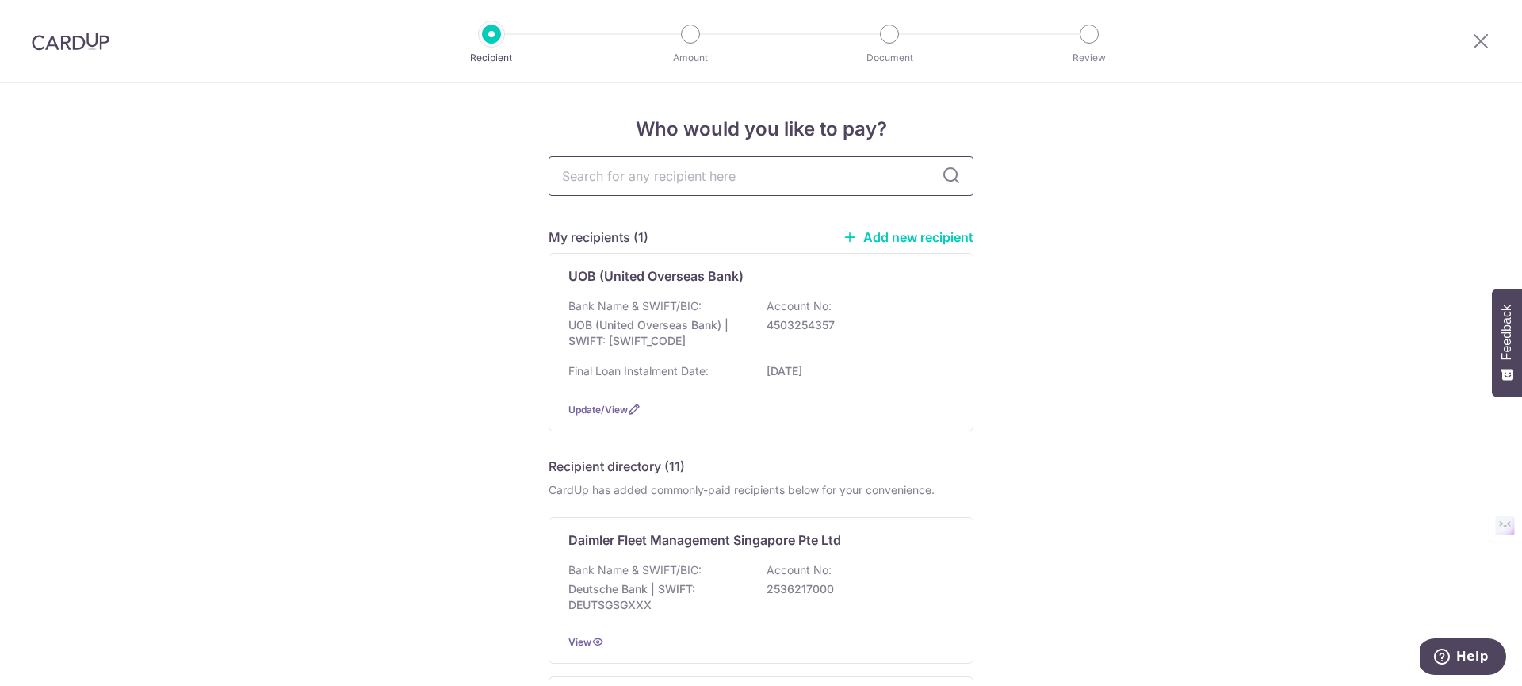
click at [670, 183] on input "text" at bounding box center [761, 176] width 425 height 40
click at [885, 233] on link "Add new recipient" at bounding box center [908, 237] width 131 height 16
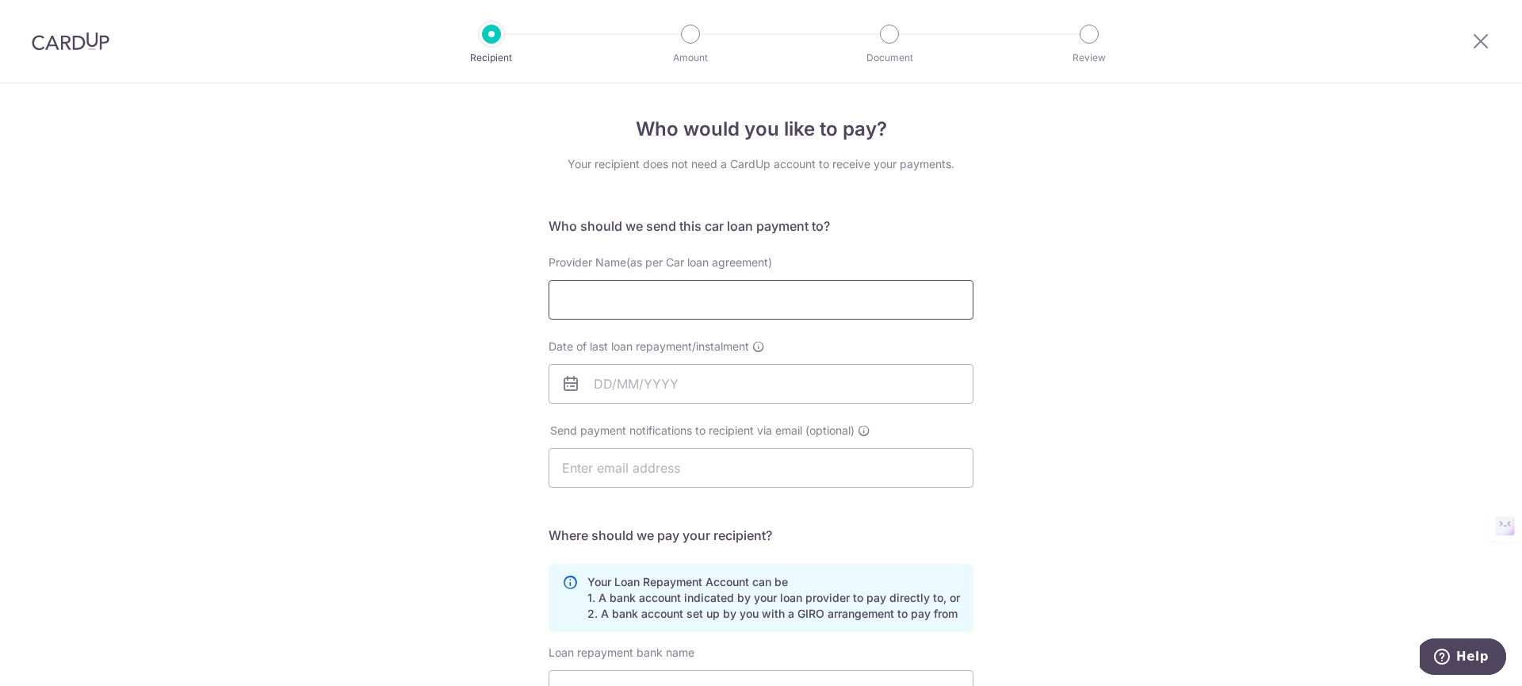
click at [702, 301] on input "Provider Name(as per Car loan agreement)" at bounding box center [761, 300] width 425 height 40
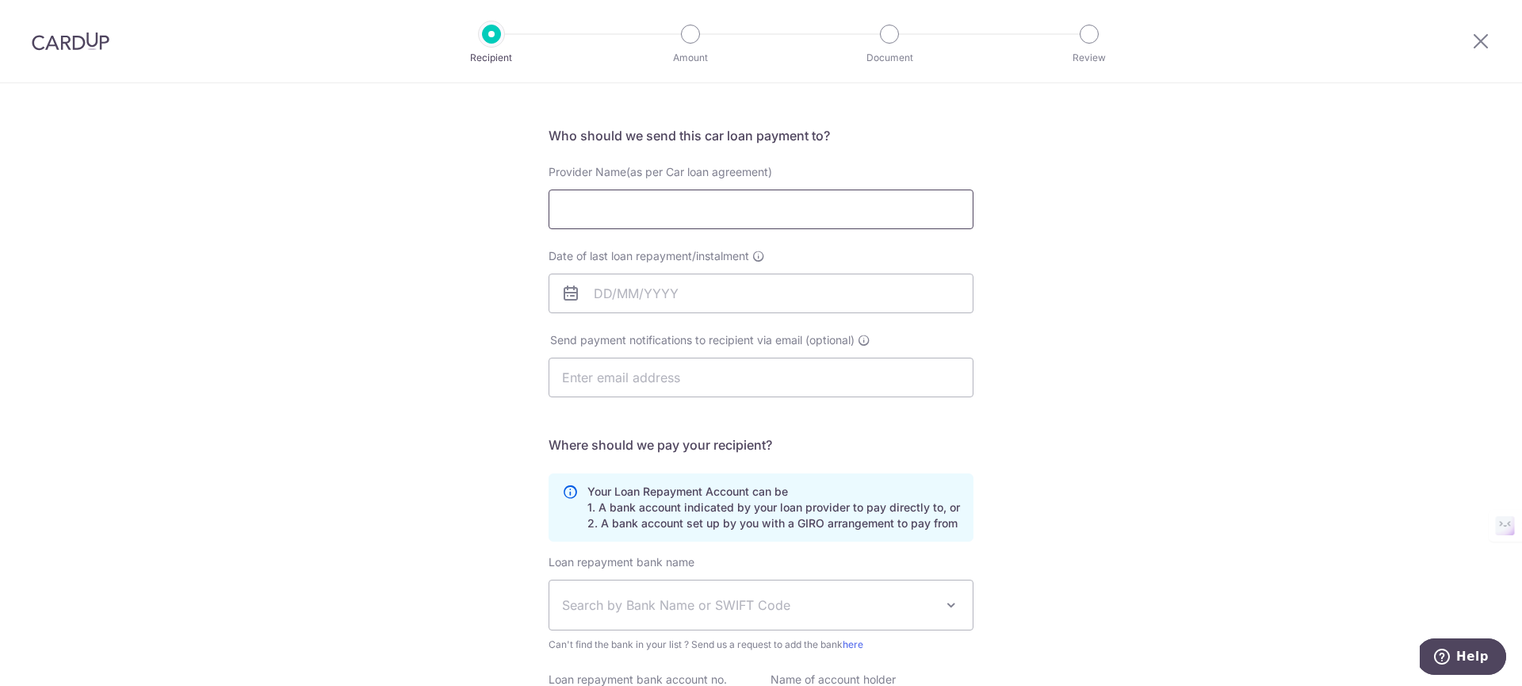
scroll to position [94, 0]
type input "D"
type input "O"
type input "Tokyo Centur"
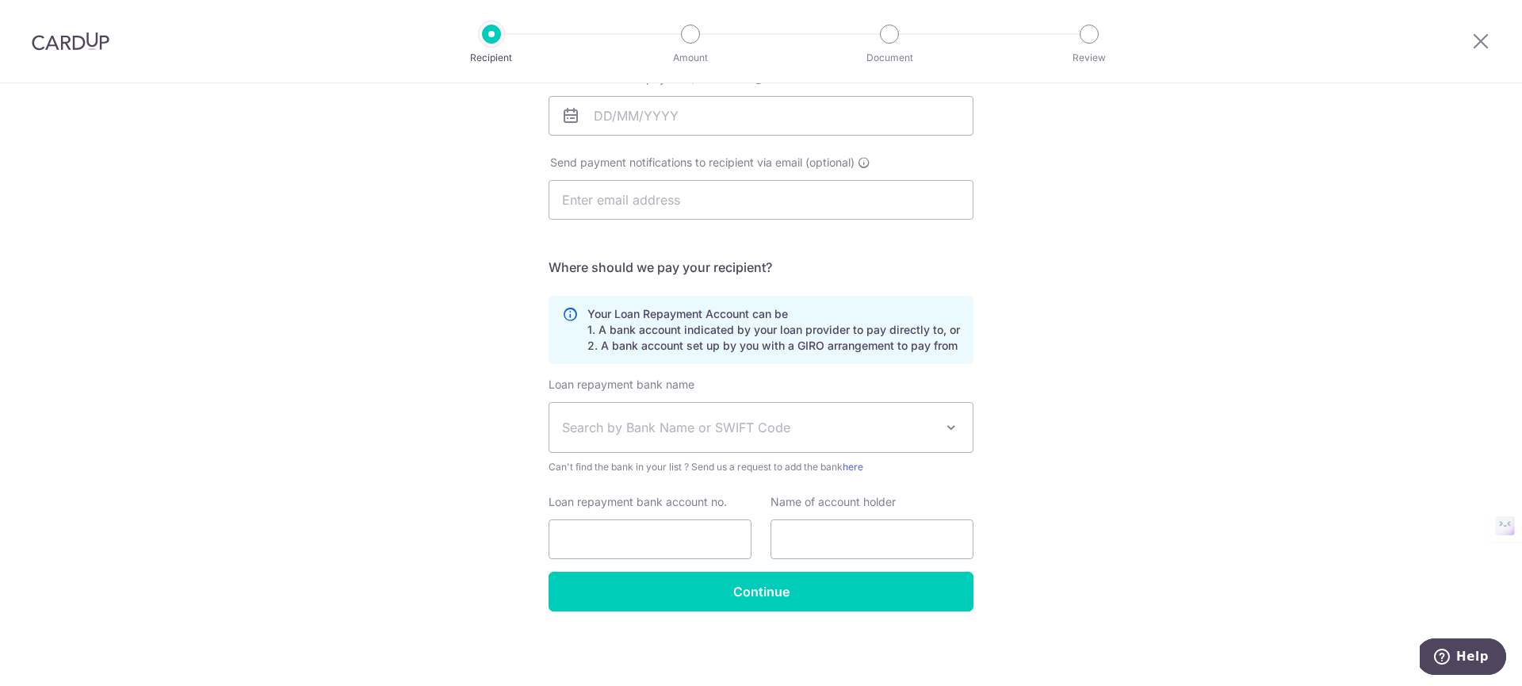
scroll to position [0, 0]
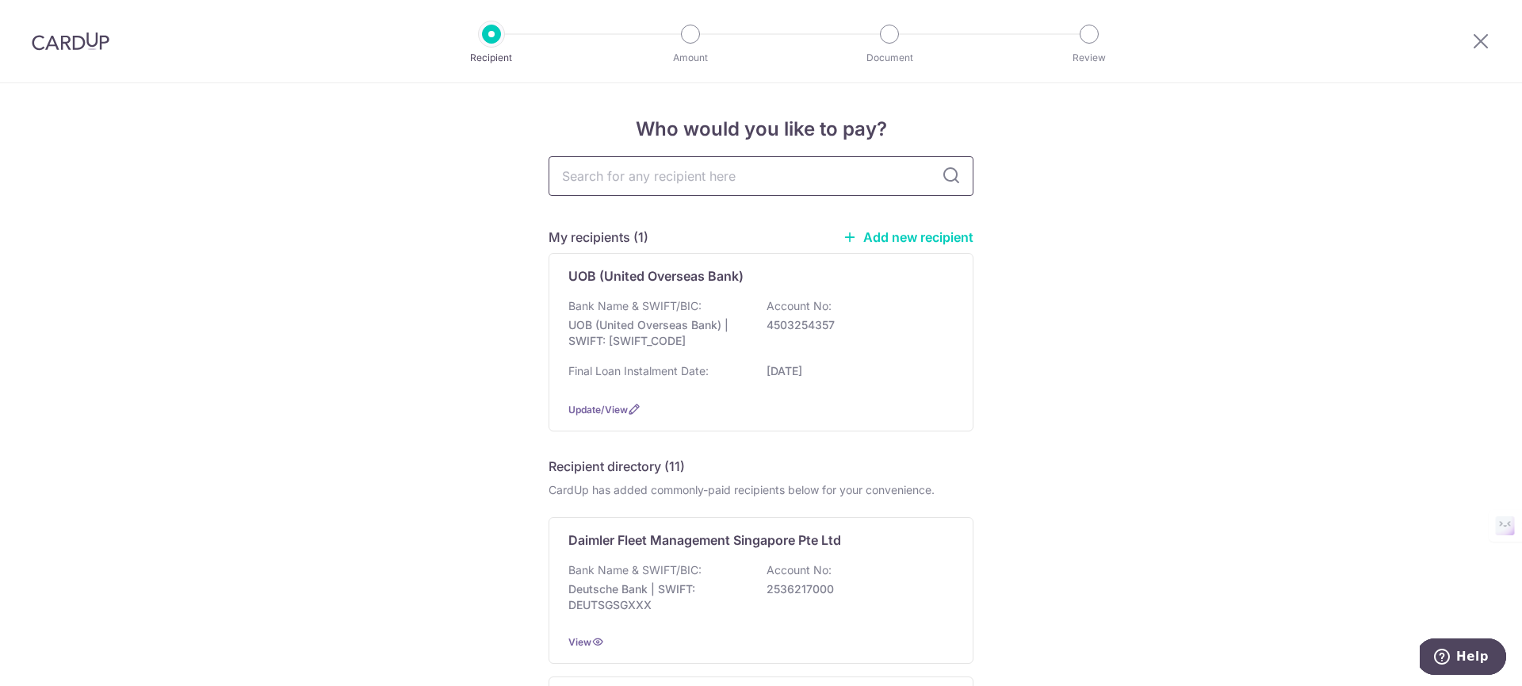
click at [670, 185] on input "text" at bounding box center [761, 176] width 425 height 40
type input "tokyo"
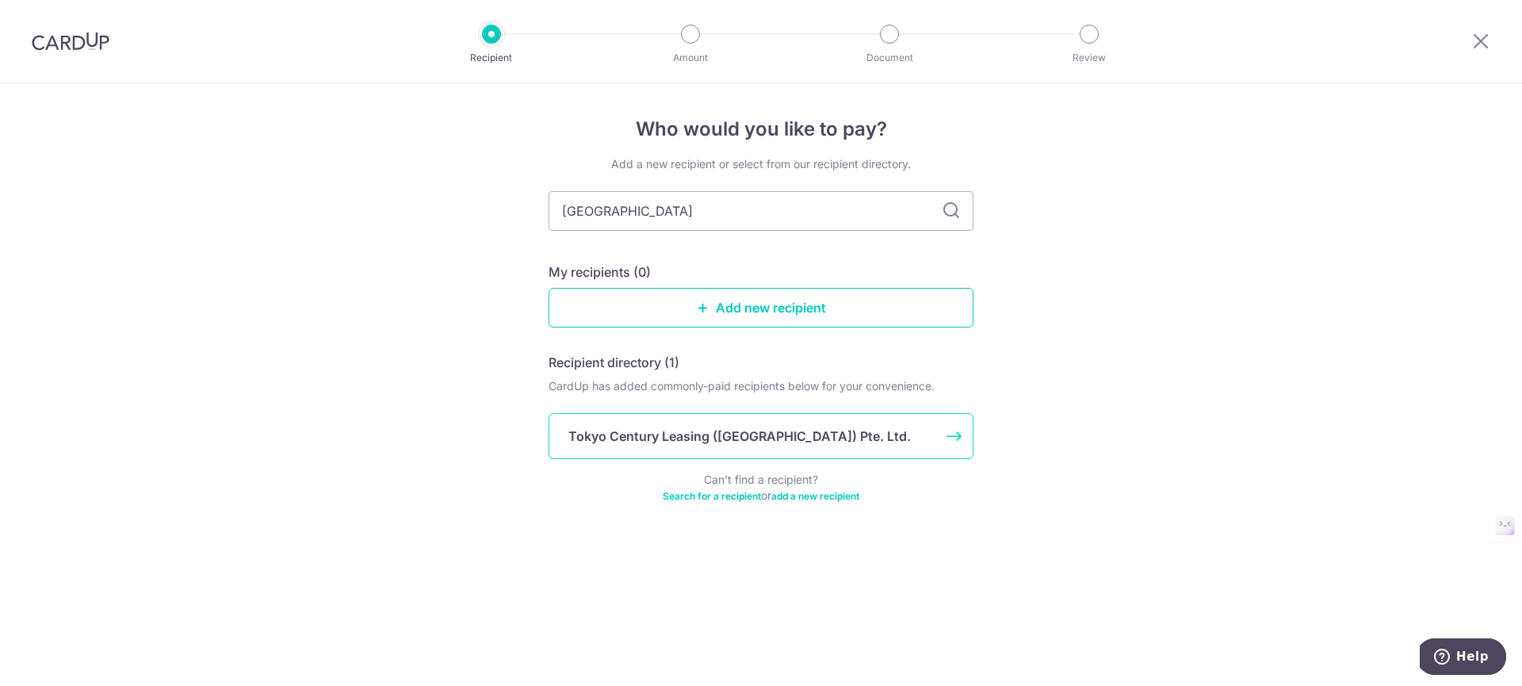
click at [705, 429] on p "Tokyo Century Leasing ([GEOGRAPHIC_DATA]) Pte. Ltd." at bounding box center [740, 436] width 343 height 19
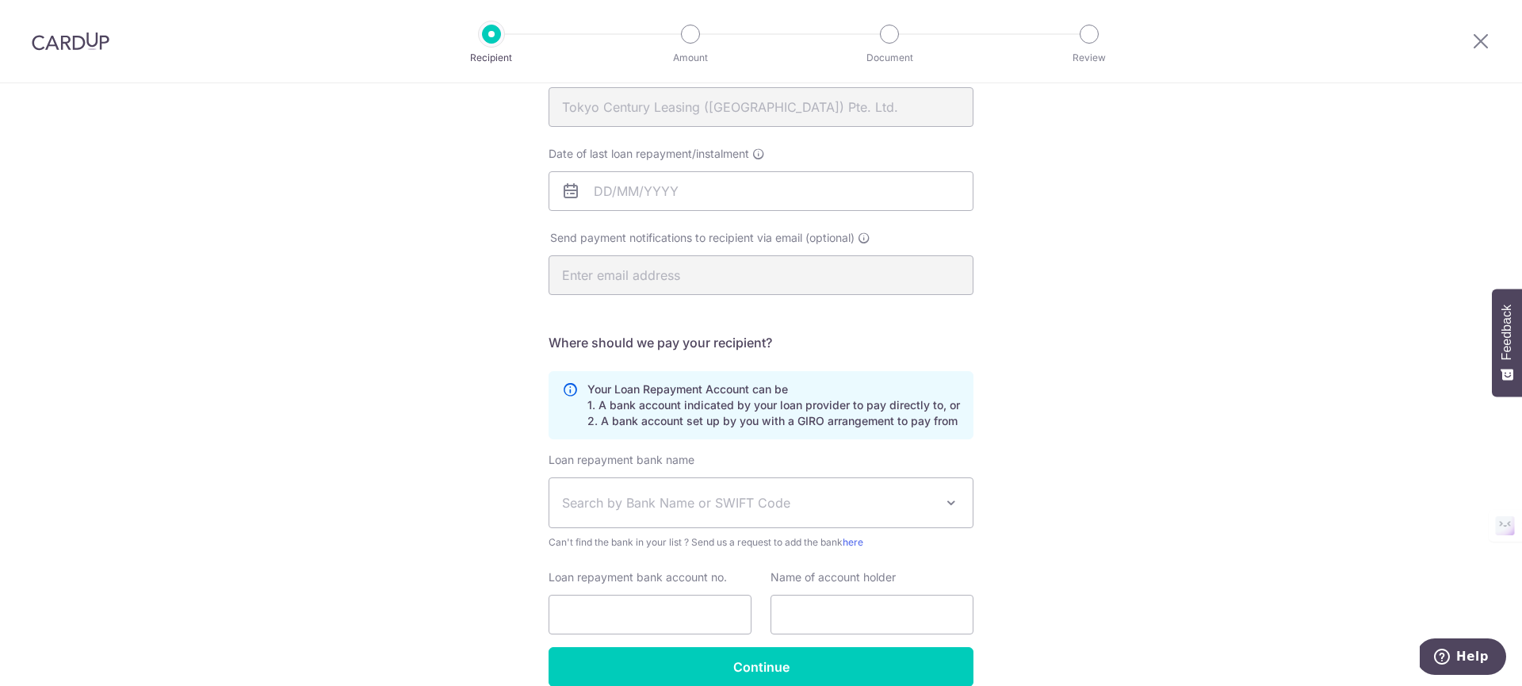
scroll to position [268, 0]
